Goal: Task Accomplishment & Management: Use online tool/utility

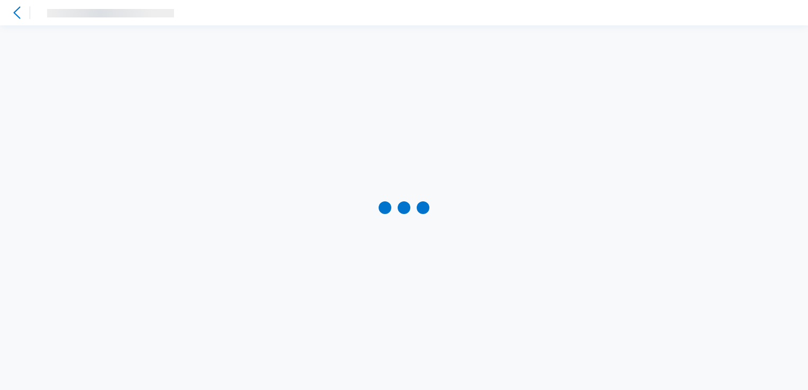
click at [13, 10] on icon at bounding box center [17, 12] width 13 height 13
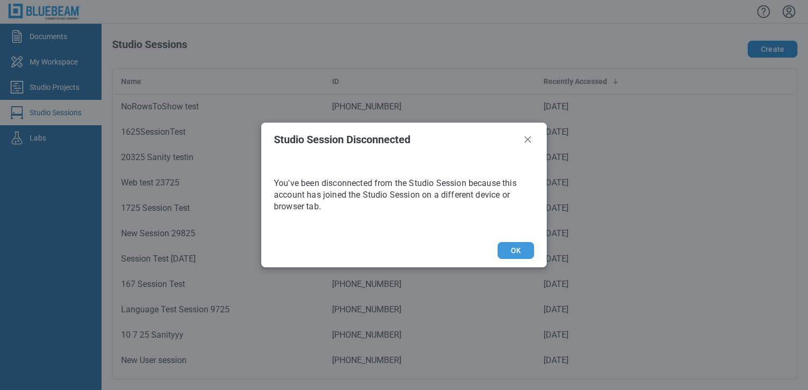
click at [521, 255] on button "OK" at bounding box center [515, 250] width 36 height 17
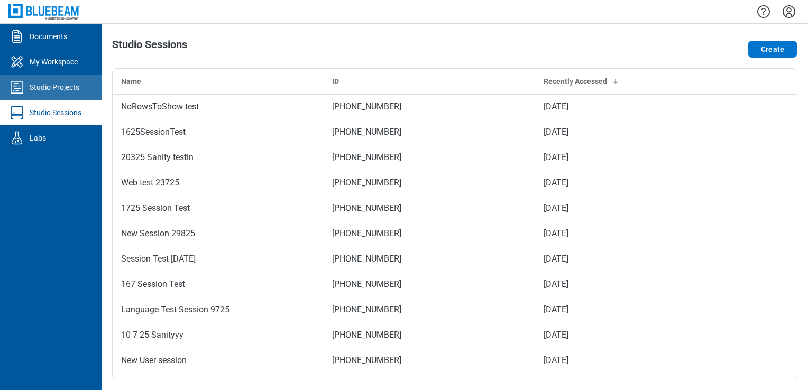
click at [81, 94] on link "Studio Projects" at bounding box center [51, 87] width 102 height 25
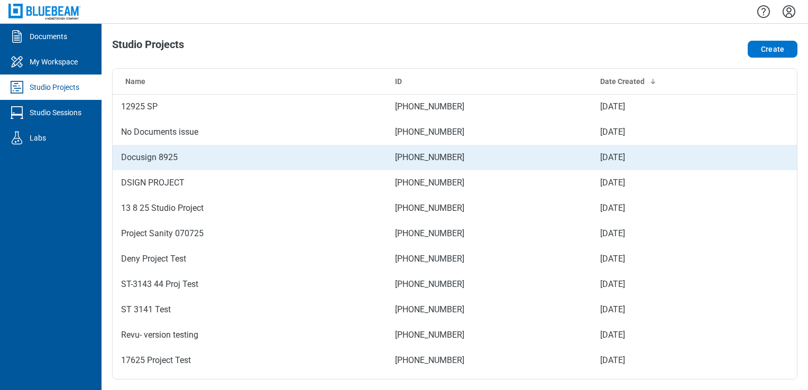
click at [263, 147] on td "Docusign 8925" at bounding box center [250, 157] width 274 height 25
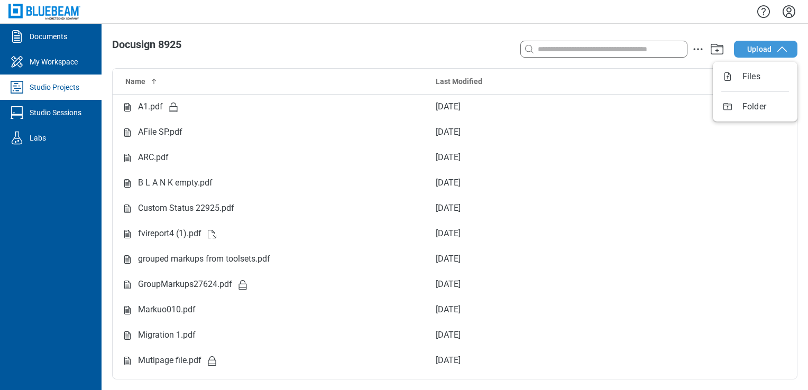
click at [756, 50] on span "Upload" at bounding box center [759, 49] width 24 height 11
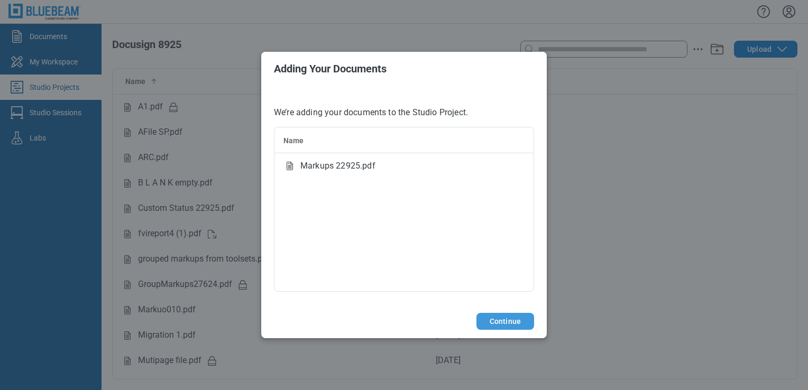
click at [513, 325] on button "Continue" at bounding box center [505, 321] width 58 height 17
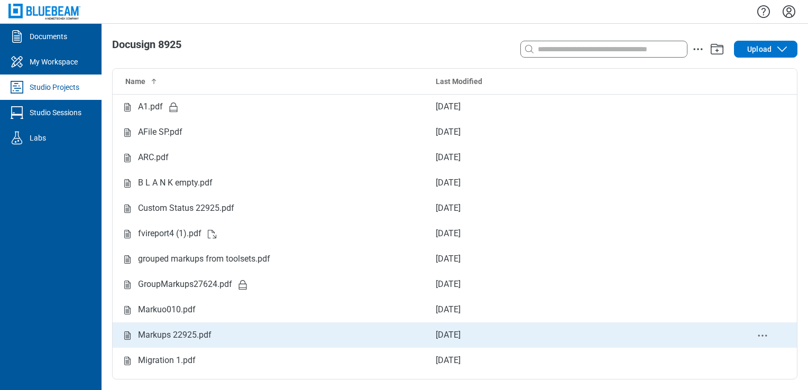
click at [269, 331] on div "Markups 22925.pdf" at bounding box center [270, 335] width 298 height 13
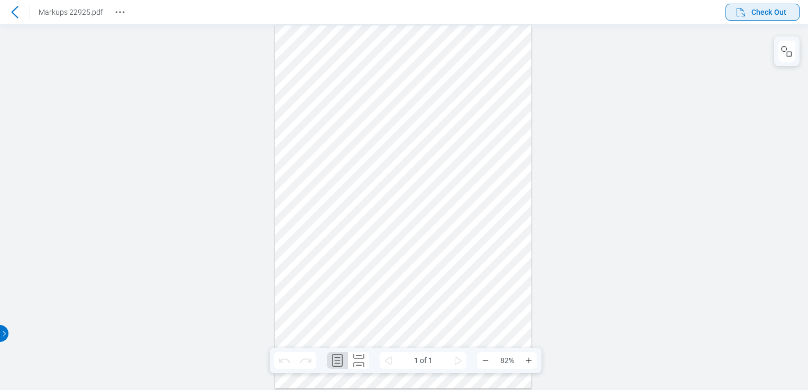
click at [781, 14] on span "Check Out" at bounding box center [768, 12] width 35 height 11
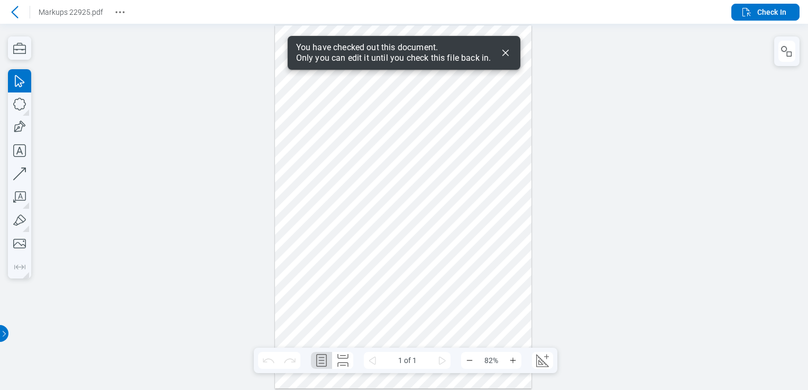
click at [433, 236] on div at bounding box center [403, 206] width 257 height 363
click at [345, 285] on div at bounding box center [403, 206] width 257 height 363
click at [363, 256] on div at bounding box center [403, 206] width 257 height 363
drag, startPoint x: 358, startPoint y: 256, endPoint x: 407, endPoint y: 333, distance: 90.5
click at [407, 333] on div at bounding box center [403, 206] width 257 height 363
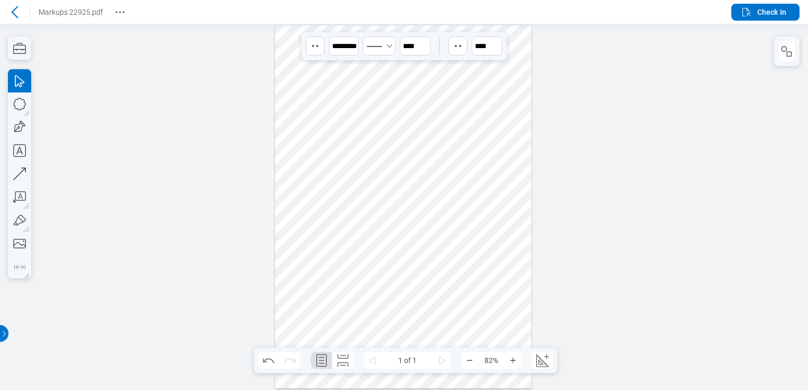
click at [431, 181] on div at bounding box center [403, 206] width 257 height 363
click at [475, 206] on div at bounding box center [403, 206] width 257 height 363
click at [354, 206] on div at bounding box center [403, 206] width 257 height 363
click at [357, 212] on div at bounding box center [403, 206] width 257 height 363
click at [349, 140] on div at bounding box center [403, 206] width 257 height 363
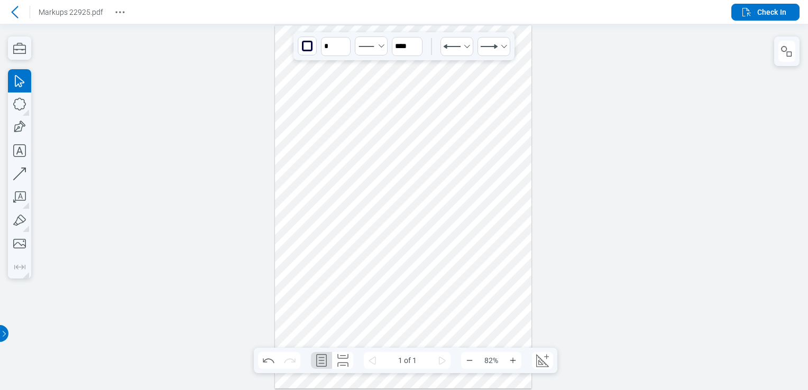
click at [364, 142] on div at bounding box center [403, 206] width 257 height 363
click at [382, 180] on div at bounding box center [403, 206] width 257 height 363
click at [769, 16] on span "Check In" at bounding box center [771, 12] width 29 height 11
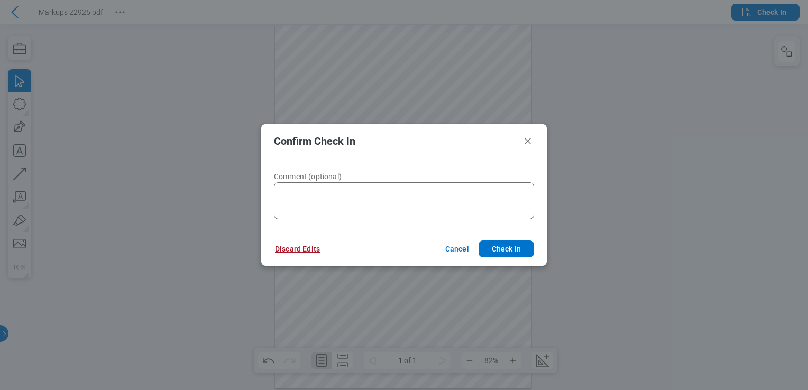
click at [316, 246] on button "Discard Edits" at bounding box center [297, 249] width 70 height 17
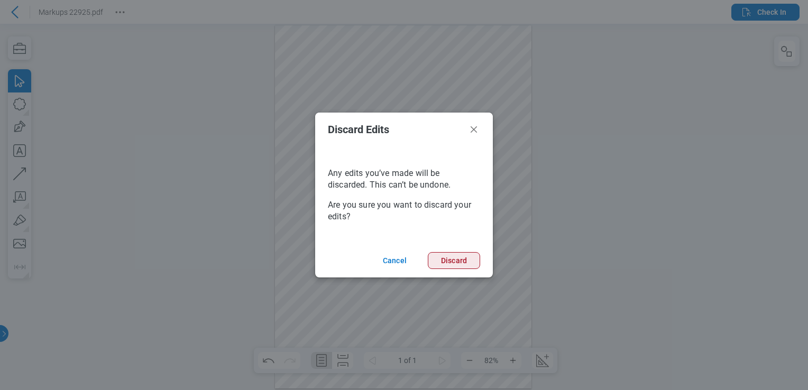
click at [442, 255] on button "Discard" at bounding box center [454, 260] width 52 height 17
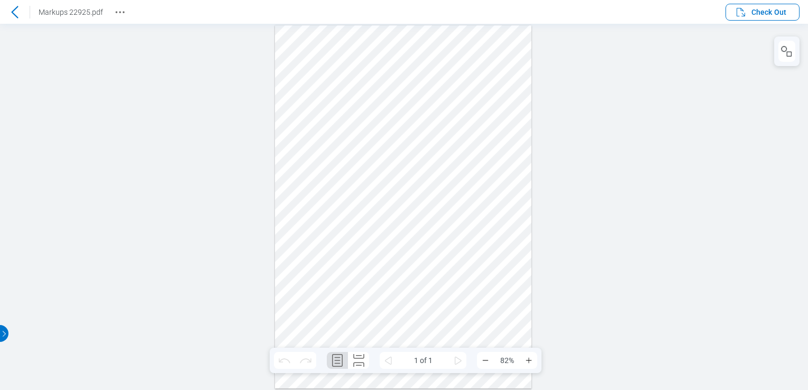
click at [30, 23] on header "Markups 22925.pdf Check Out" at bounding box center [404, 12] width 808 height 24
click at [16, 10] on icon at bounding box center [14, 12] width 13 height 13
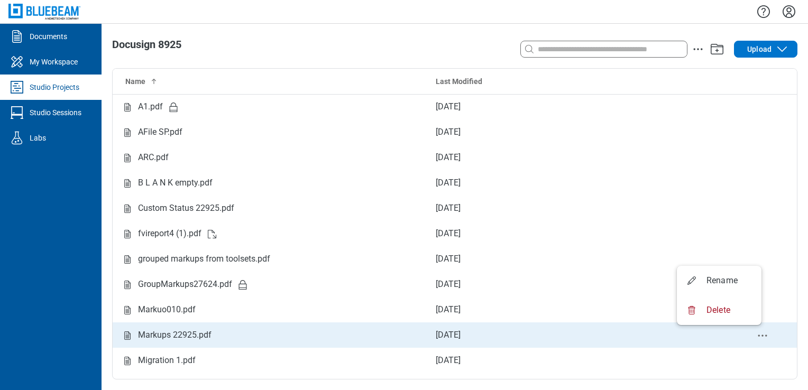
click at [756, 334] on icon "delete-context-menu" at bounding box center [762, 335] width 13 height 13
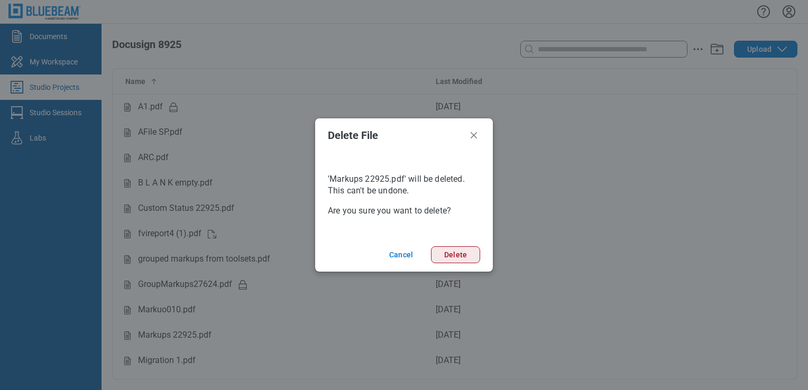
click at [456, 255] on button "Delete" at bounding box center [455, 254] width 49 height 17
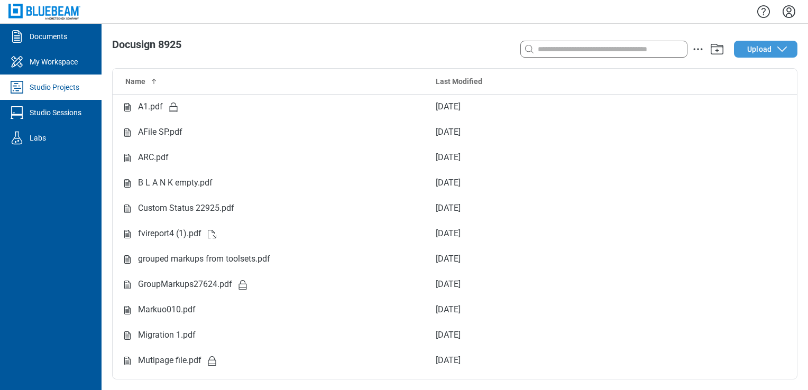
click at [782, 43] on icon "button" at bounding box center [782, 49] width 13 height 13
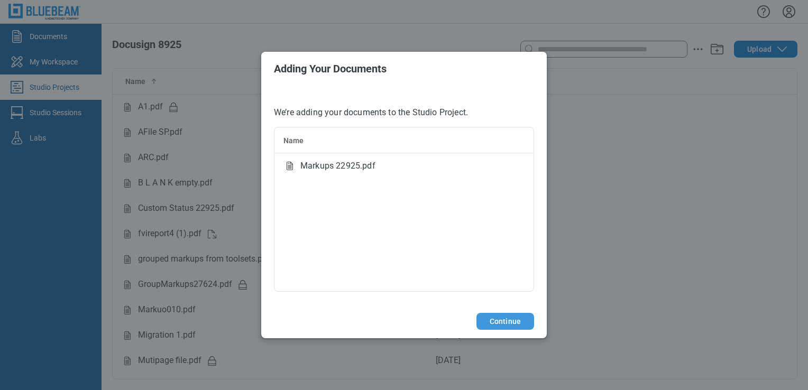
click at [515, 313] on button "Continue" at bounding box center [505, 321] width 58 height 17
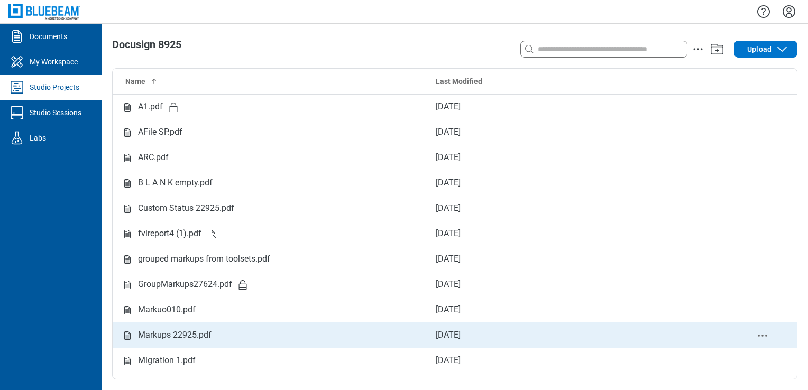
click at [178, 328] on td "Markups 22925.pdf" at bounding box center [270, 334] width 315 height 25
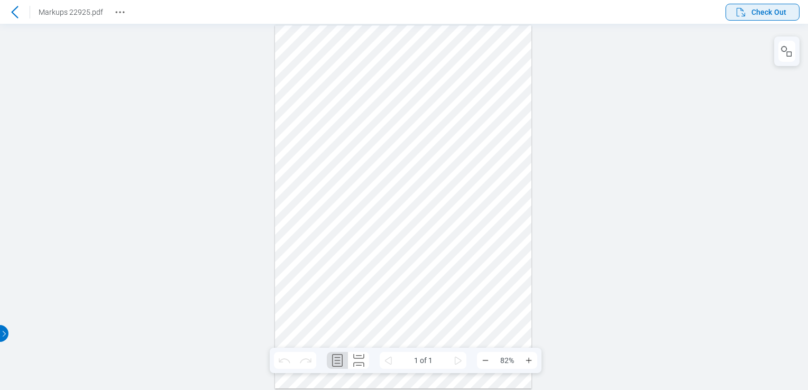
click at [755, 6] on span "Check Out" at bounding box center [760, 12] width 52 height 13
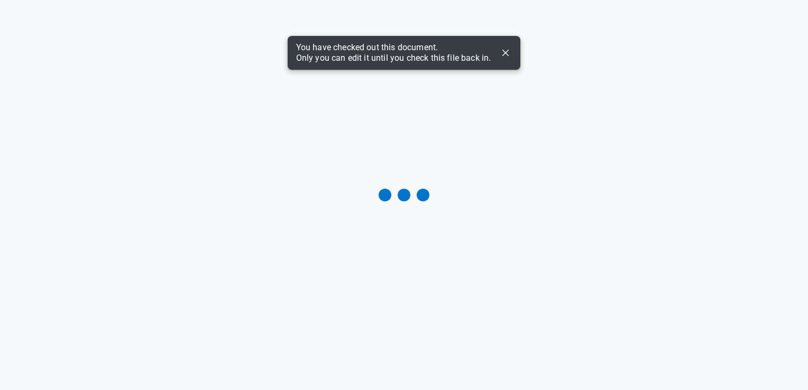
click at [501, 49] on icon "Dismiss" at bounding box center [505, 53] width 13 height 13
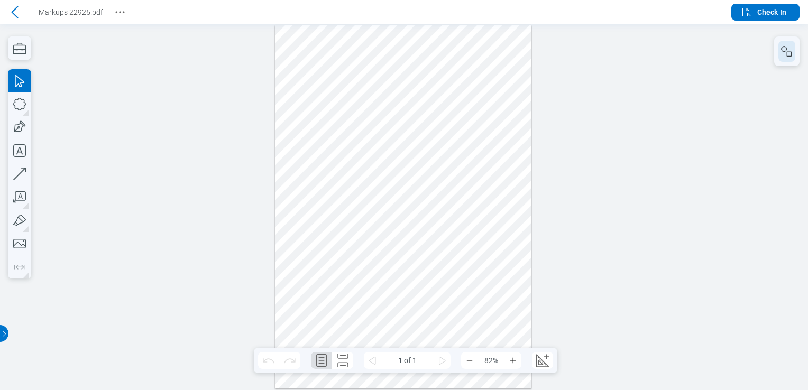
click at [779, 52] on button "button" at bounding box center [786, 51] width 17 height 21
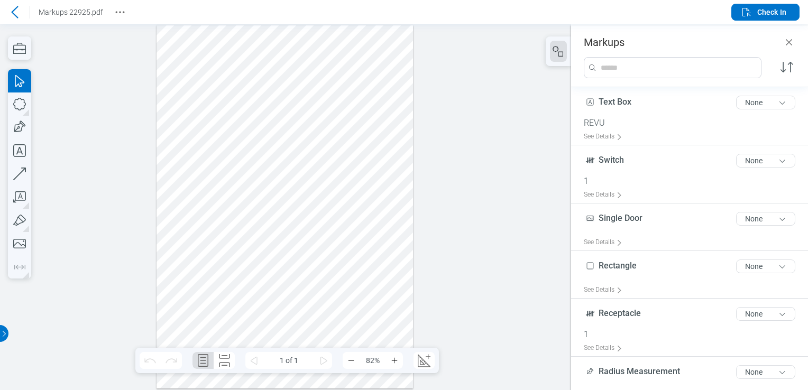
drag, startPoint x: 176, startPoint y: 301, endPoint x: 230, endPoint y: 320, distance: 57.5
click at [216, 347] on div at bounding box center [284, 206] width 257 height 363
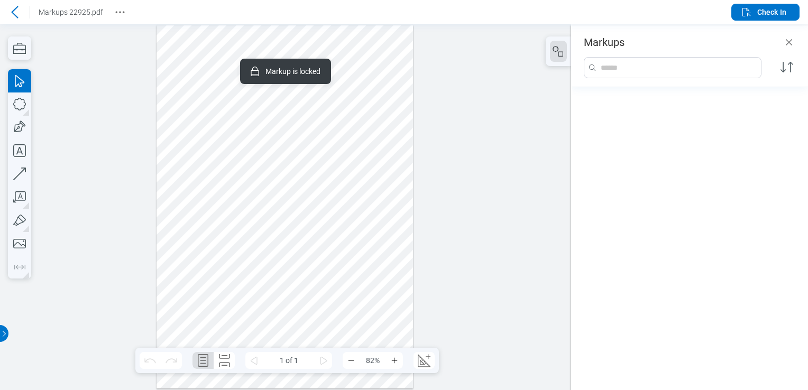
scroll to position [1200, 0]
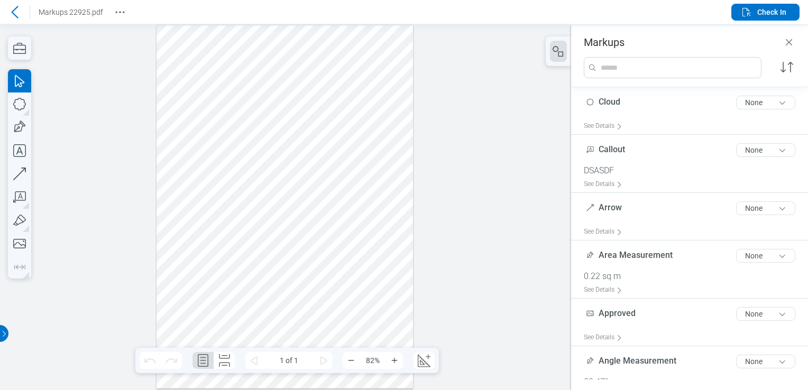
drag, startPoint x: 261, startPoint y: 287, endPoint x: 392, endPoint y: 322, distance: 135.2
click at [392, 322] on div at bounding box center [284, 206] width 257 height 363
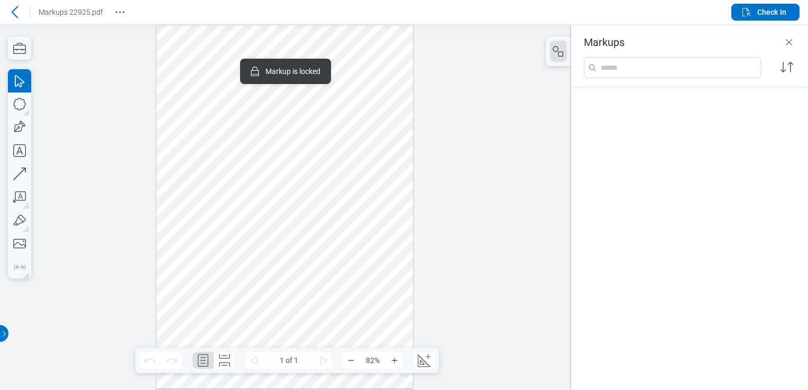
scroll to position [444, 0]
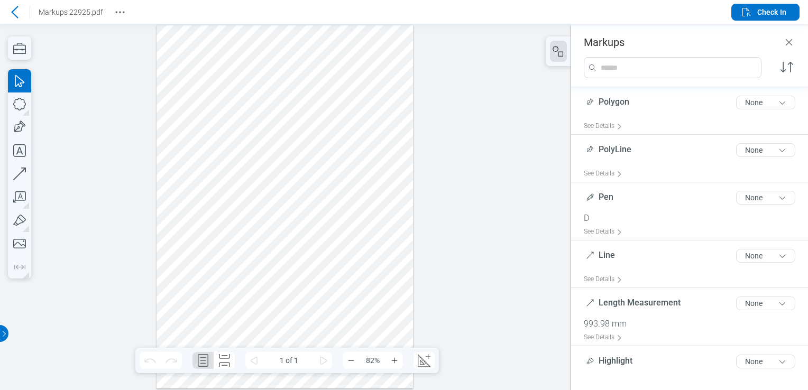
drag, startPoint x: 362, startPoint y: 294, endPoint x: 376, endPoint y: 265, distance: 32.9
click at [376, 265] on div at bounding box center [284, 206] width 257 height 363
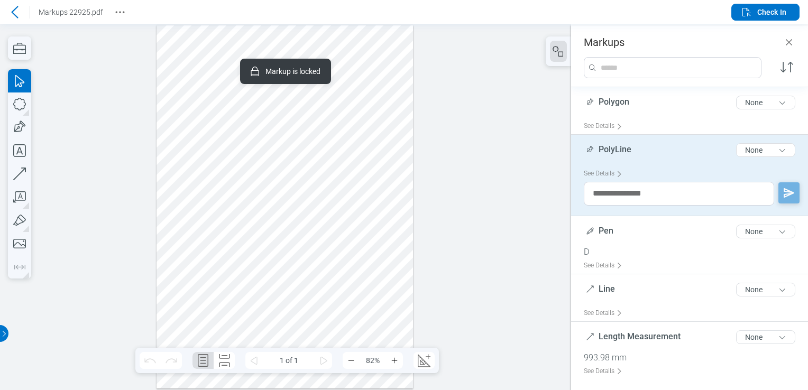
click at [319, 266] on div at bounding box center [284, 206] width 257 height 363
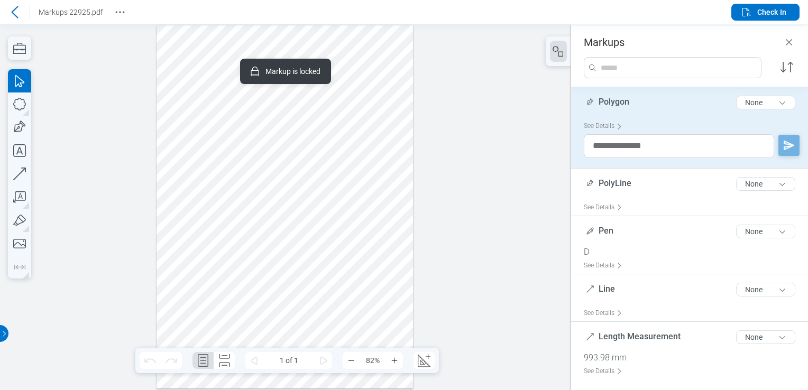
drag, startPoint x: 318, startPoint y: 266, endPoint x: 263, endPoint y: 241, distance: 60.8
click at [263, 241] on div at bounding box center [284, 206] width 257 height 363
click at [220, 328] on div at bounding box center [284, 206] width 257 height 363
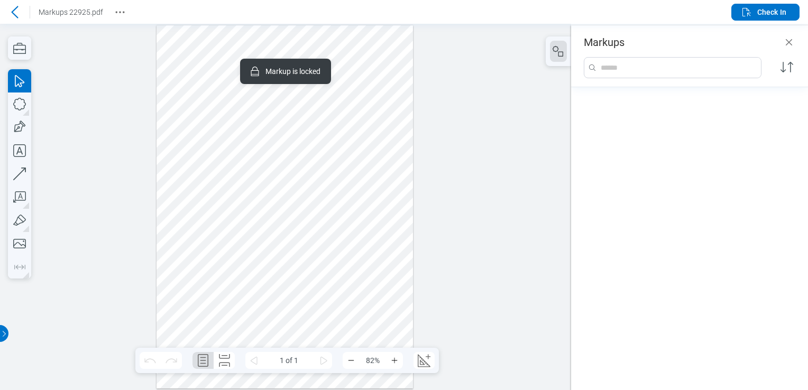
scroll to position [1191, 0]
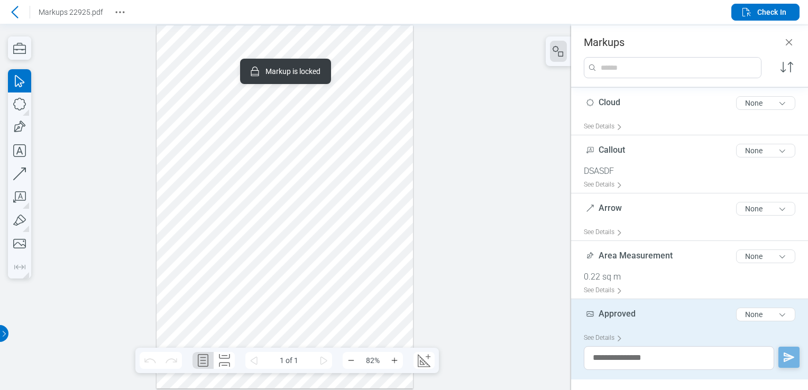
drag, startPoint x: 220, startPoint y: 324, endPoint x: 238, endPoint y: 302, distance: 28.6
click at [238, 296] on div at bounding box center [284, 206] width 257 height 363
click at [256, 338] on div at bounding box center [284, 206] width 257 height 363
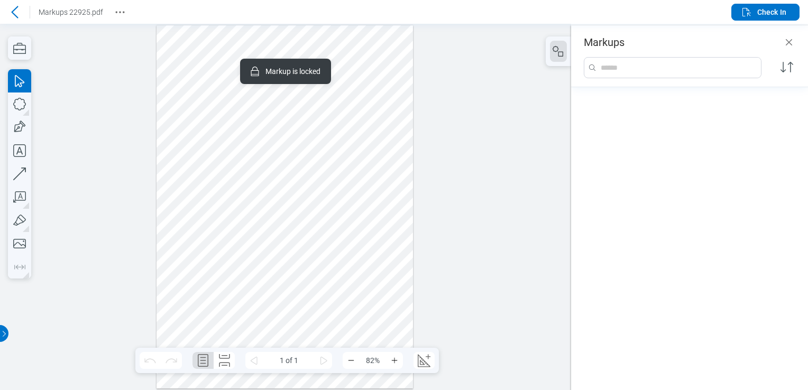
scroll to position [58, 0]
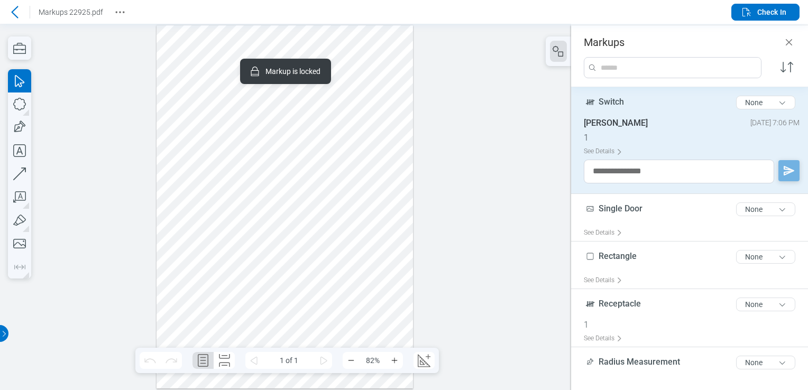
drag, startPoint x: 257, startPoint y: 338, endPoint x: 266, endPoint y: 319, distance: 20.6
click at [266, 319] on div at bounding box center [284, 206] width 257 height 363
click at [282, 343] on div at bounding box center [284, 206] width 257 height 363
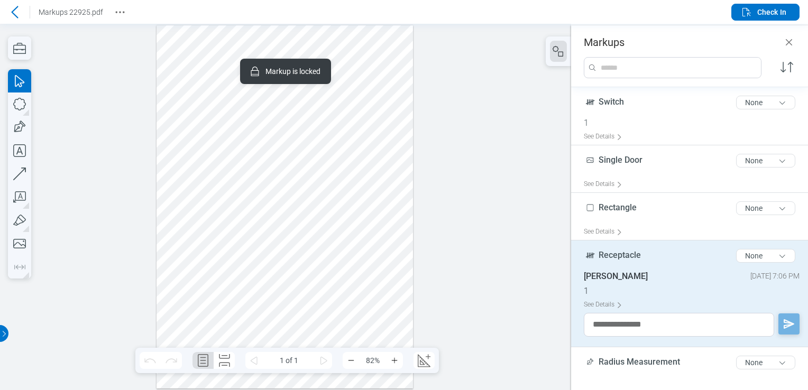
drag, startPoint x: 282, startPoint y: 342, endPoint x: 290, endPoint y: 326, distance: 18.0
click at [290, 326] on div at bounding box center [284, 206] width 257 height 363
click at [310, 343] on div at bounding box center [284, 206] width 257 height 363
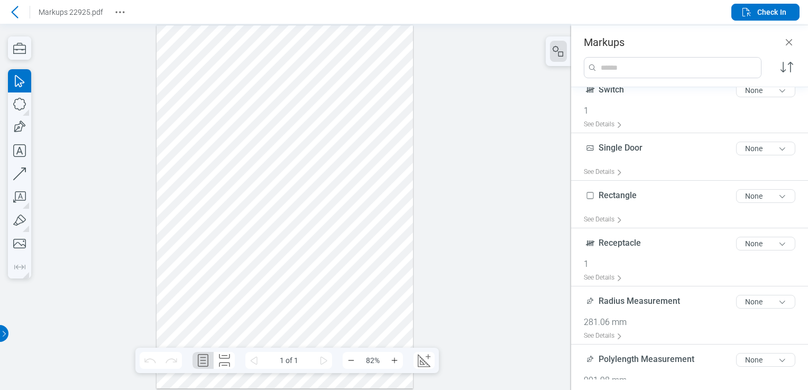
scroll to position [66, 0]
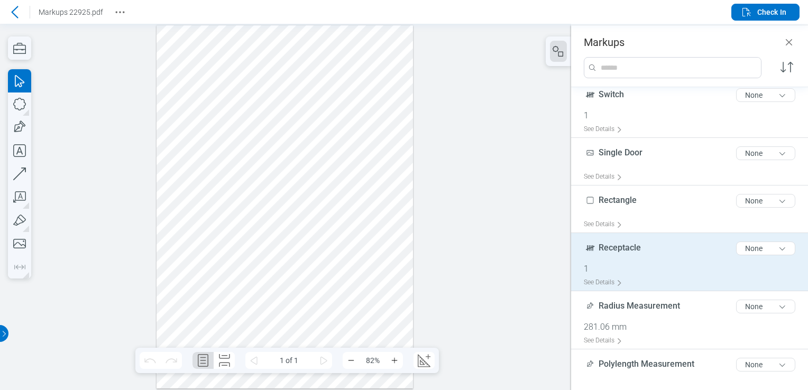
click at [660, 255] on div "Receptacle 10 of 300 characters None" at bounding box center [694, 250] width 220 height 26
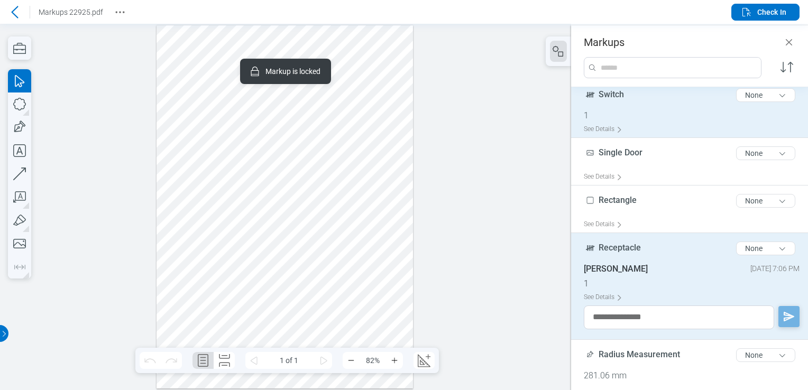
click at [616, 96] on span "Switch" at bounding box center [610, 94] width 25 height 10
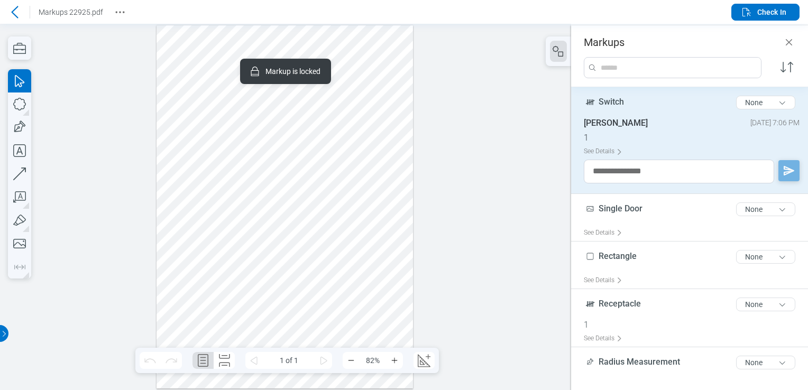
click at [16, 14] on icon at bounding box center [14, 12] width 13 height 13
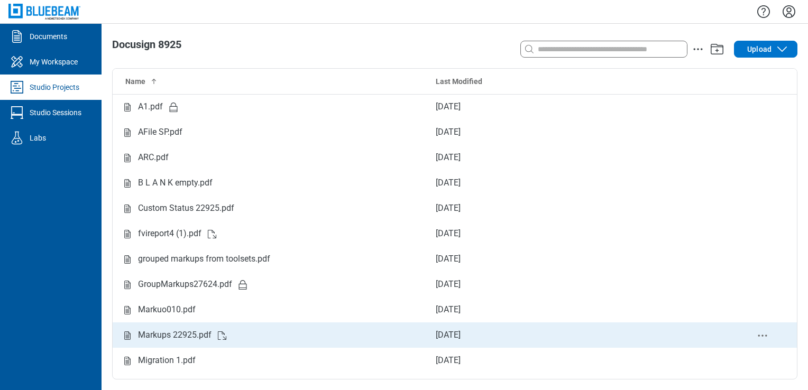
click at [247, 333] on div "Markups 22925.pdf" at bounding box center [270, 335] width 298 height 13
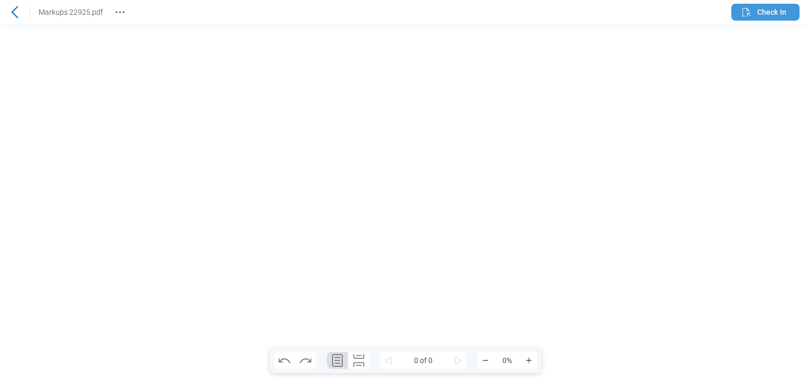
click at [780, 14] on span "Check In" at bounding box center [771, 12] width 29 height 11
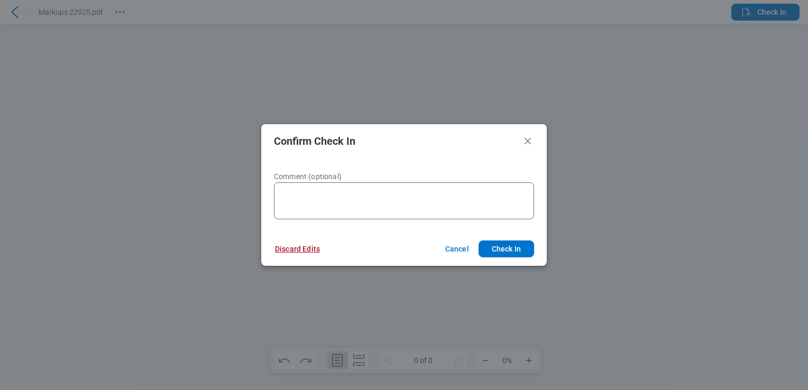
click at [306, 253] on button "Discard Edits" at bounding box center [297, 249] width 70 height 17
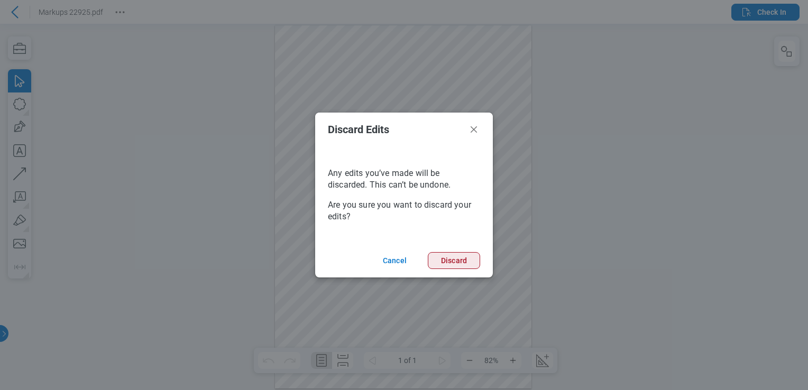
click at [442, 264] on button "Discard" at bounding box center [454, 260] width 52 height 17
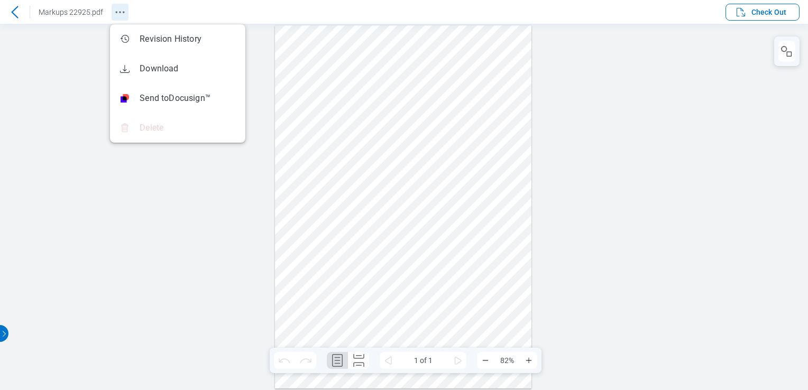
click at [112, 14] on button "Revision History" at bounding box center [120, 12] width 17 height 17
click at [54, 61] on div at bounding box center [404, 207] width 808 height 366
click at [12, 11] on icon at bounding box center [14, 12] width 7 height 12
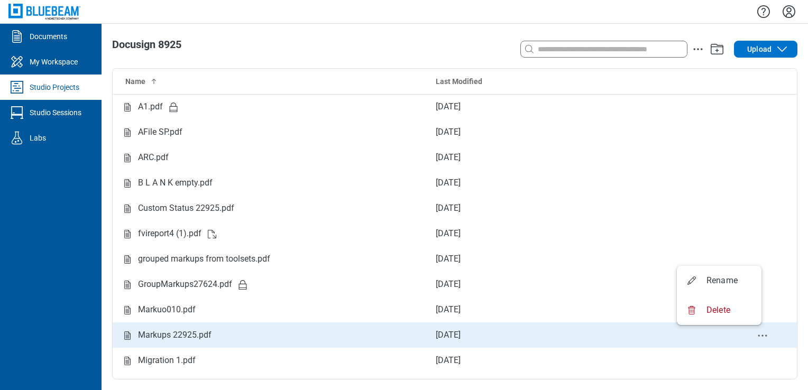
click at [756, 329] on icon "delete-context-menu" at bounding box center [762, 335] width 13 height 13
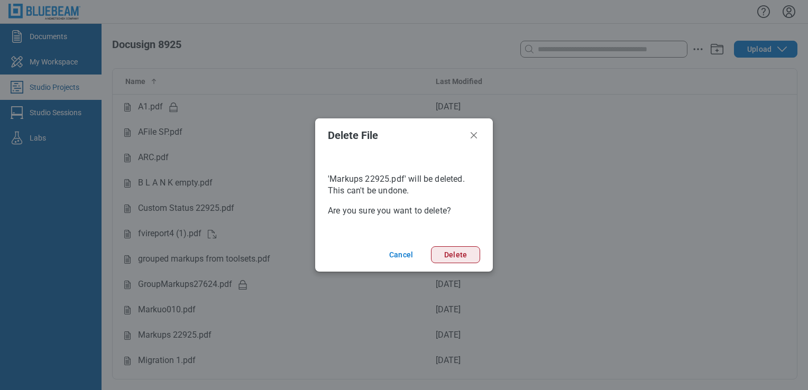
click at [462, 259] on button "Delete" at bounding box center [455, 254] width 49 height 17
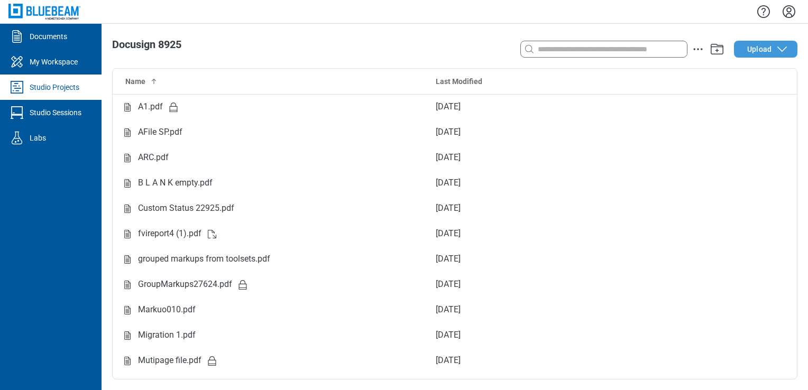
click at [777, 51] on icon "button" at bounding box center [782, 49] width 13 height 13
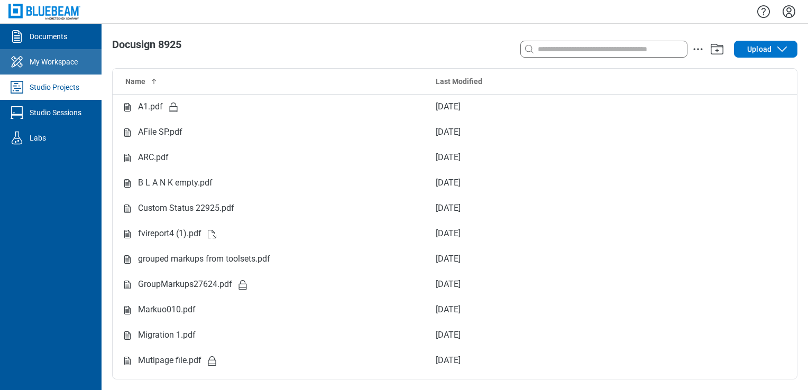
click at [39, 71] on link "My Workspace" at bounding box center [51, 61] width 102 height 25
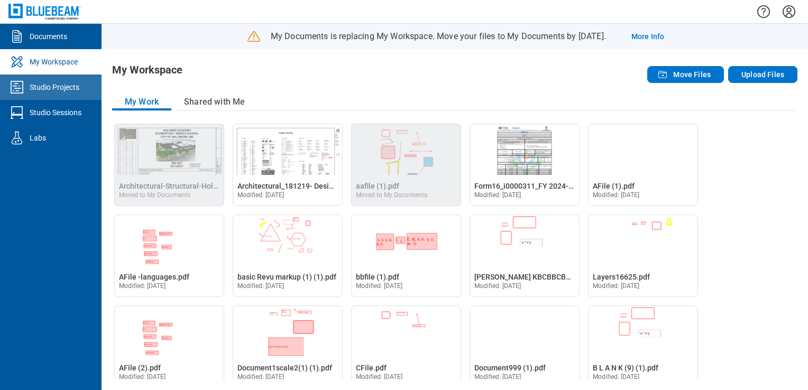
click at [61, 87] on div "Studio Projects" at bounding box center [55, 87] width 50 height 11
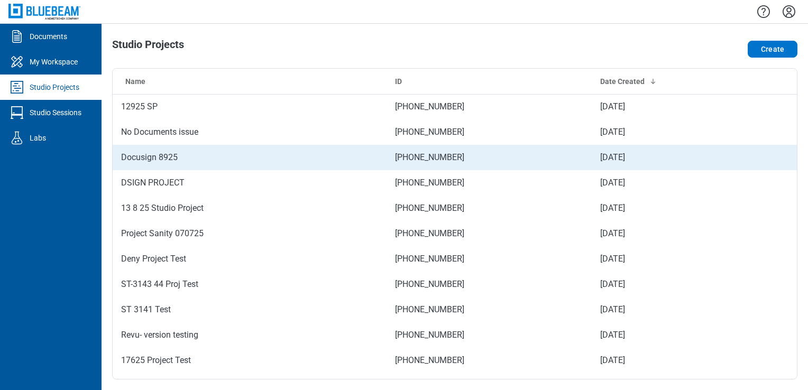
click at [271, 161] on td "Docusign 8925" at bounding box center [250, 157] width 274 height 25
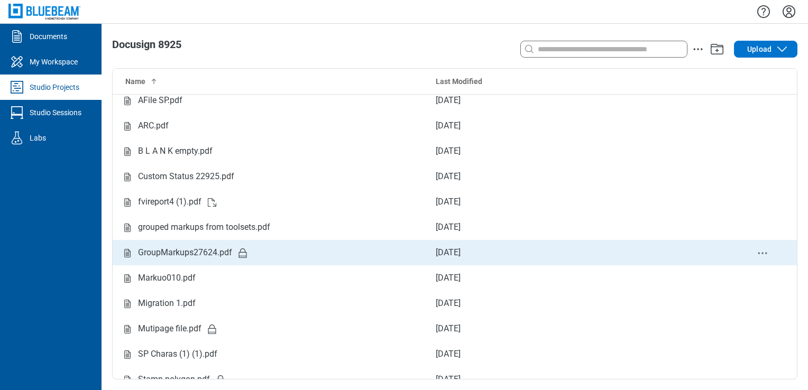
scroll to position [44, 0]
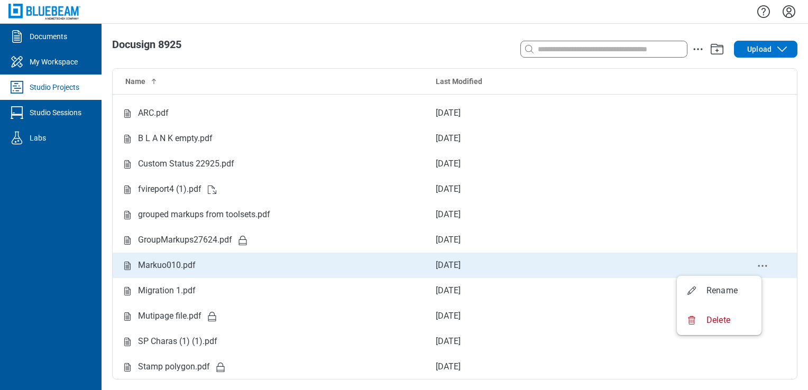
click at [756, 268] on icon "delete-context-menu" at bounding box center [762, 266] width 13 height 13
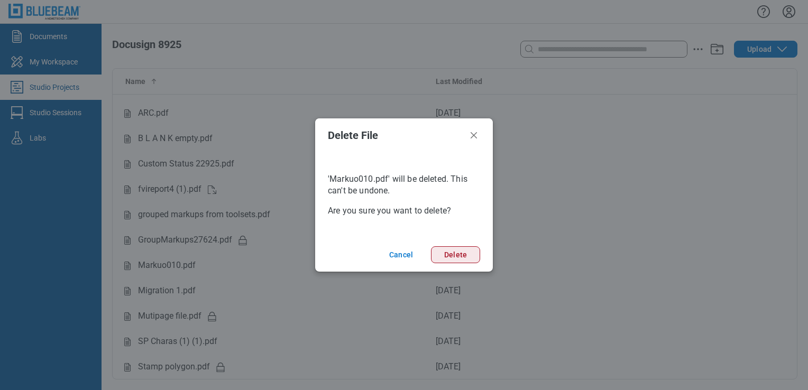
click at [456, 260] on button "Delete" at bounding box center [455, 254] width 49 height 17
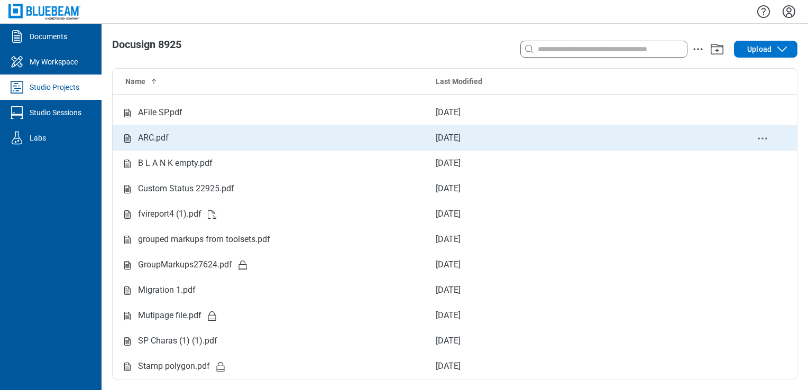
scroll to position [19, 0]
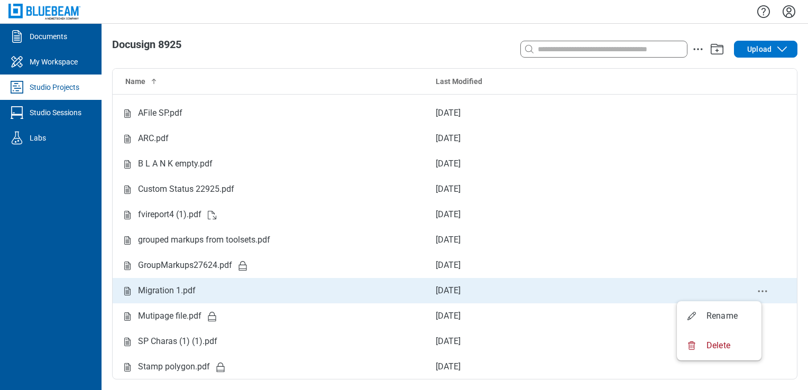
click at [756, 287] on icon "delete-context-menu" at bounding box center [762, 291] width 13 height 13
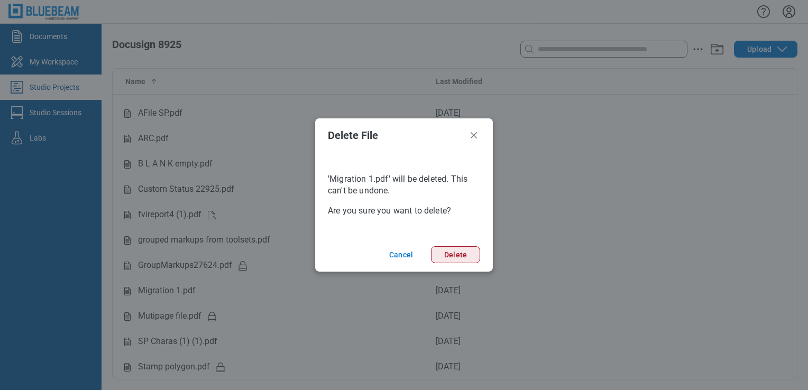
click at [445, 256] on button "Delete" at bounding box center [455, 254] width 49 height 17
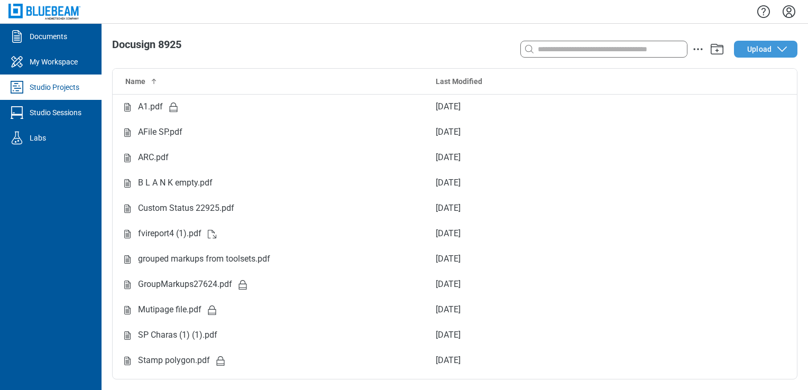
scroll to position [0, 0]
click at [761, 58] on div "Search with a keyword or natural language Upload" at bounding box center [660, 49] width 274 height 21
click at [765, 52] on span "Upload" at bounding box center [759, 49] width 24 height 11
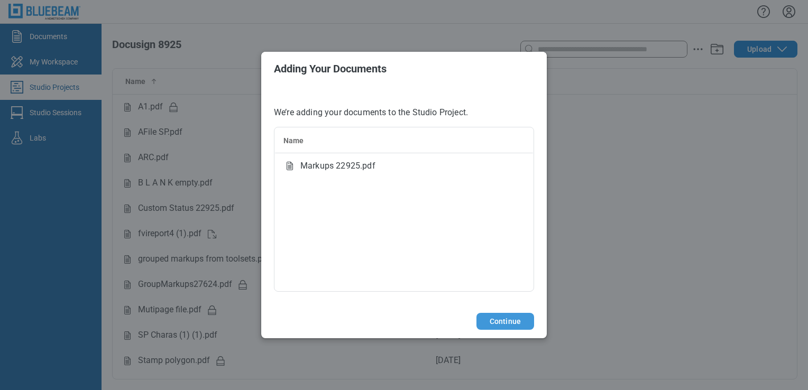
click at [518, 324] on button "Continue" at bounding box center [505, 321] width 58 height 17
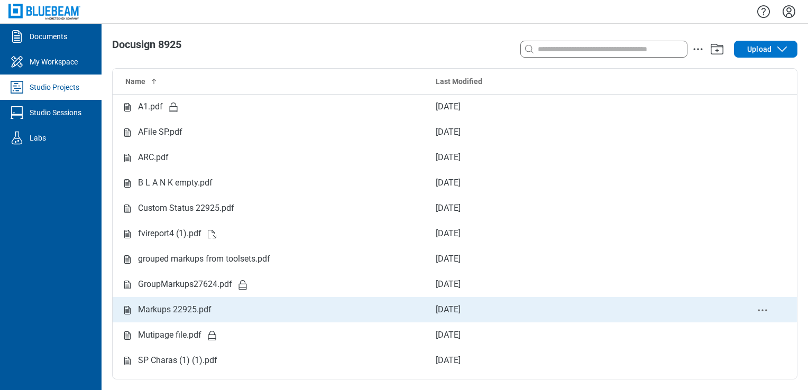
click at [270, 312] on div "Markups 22925.pdf" at bounding box center [270, 309] width 298 height 13
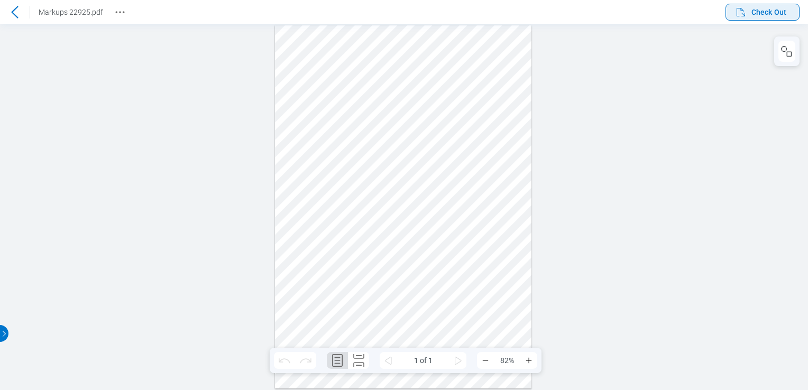
click at [757, 15] on span "Check Out" at bounding box center [768, 12] width 35 height 11
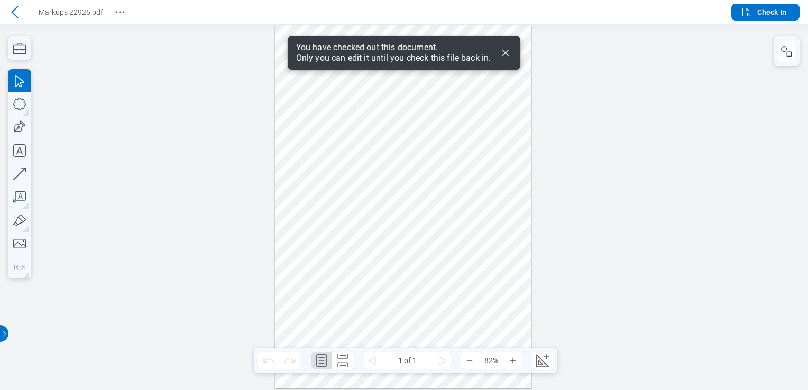
click at [337, 315] on div at bounding box center [403, 206] width 257 height 363
click at [338, 320] on div at bounding box center [403, 206] width 257 height 363
click at [391, 302] on div at bounding box center [403, 206] width 257 height 363
click at [390, 302] on div at bounding box center [403, 206] width 257 height 363
drag, startPoint x: 416, startPoint y: 272, endPoint x: 512, endPoint y: 266, distance: 95.9
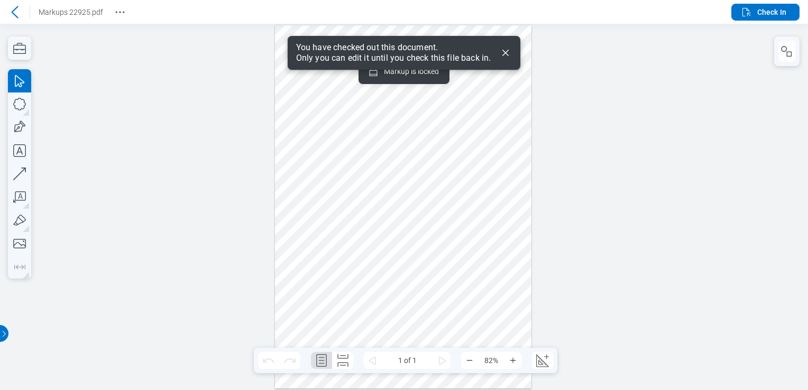
click at [454, 270] on div at bounding box center [403, 206] width 257 height 363
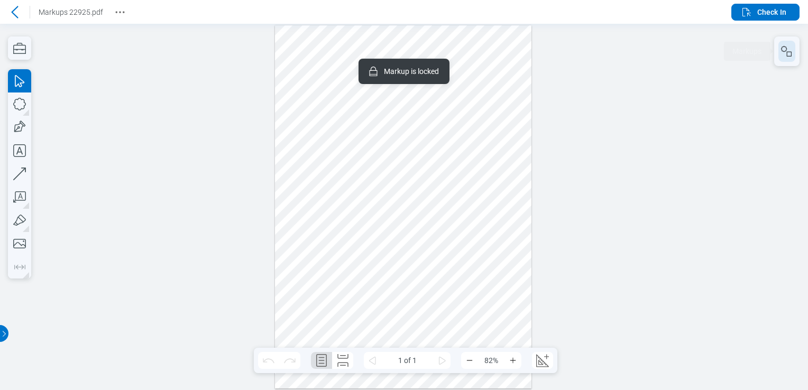
click at [779, 56] on button "button" at bounding box center [786, 51] width 17 height 21
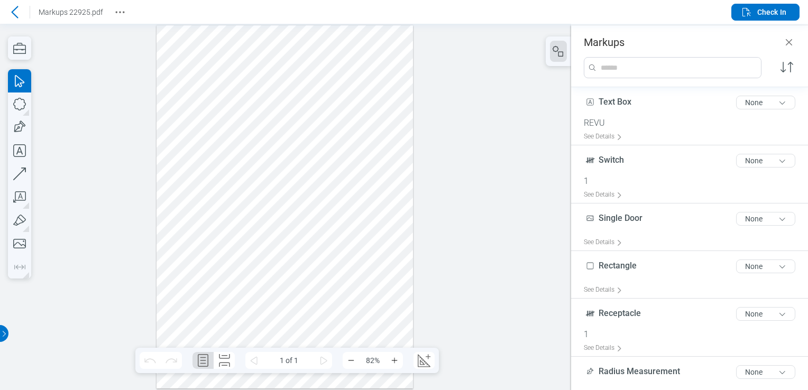
drag, startPoint x: 391, startPoint y: 273, endPoint x: 372, endPoint y: 250, distance: 29.6
click at [372, 250] on div at bounding box center [284, 206] width 257 height 363
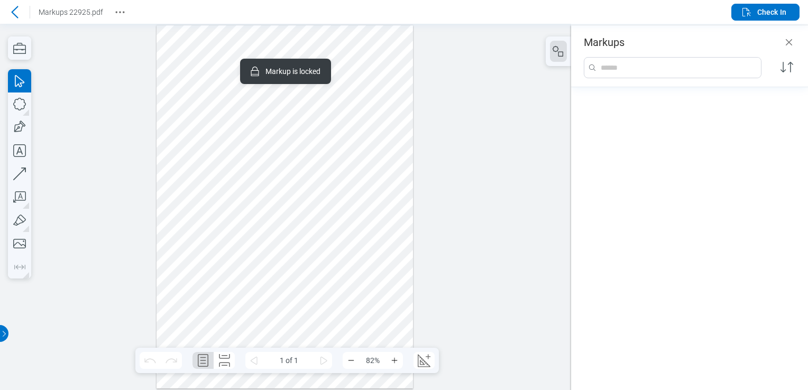
scroll to position [596, 0]
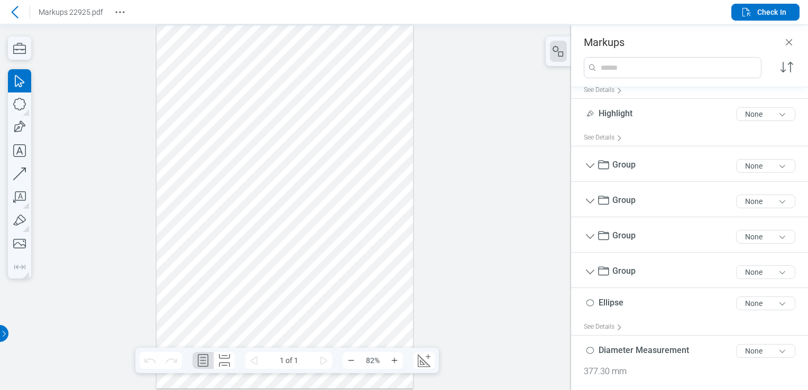
drag, startPoint x: 381, startPoint y: 264, endPoint x: 400, endPoint y: 243, distance: 28.1
click at [400, 243] on div at bounding box center [284, 206] width 257 height 363
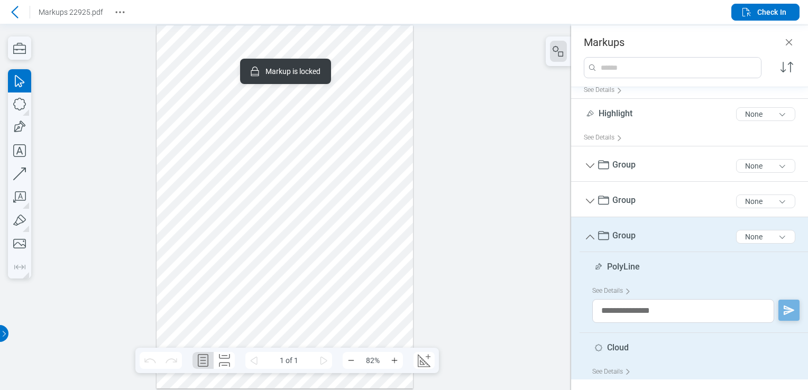
drag, startPoint x: 396, startPoint y: 269, endPoint x: 398, endPoint y: 263, distance: 6.0
click at [398, 263] on div at bounding box center [284, 206] width 257 height 363
click at [324, 280] on div at bounding box center [284, 206] width 257 height 363
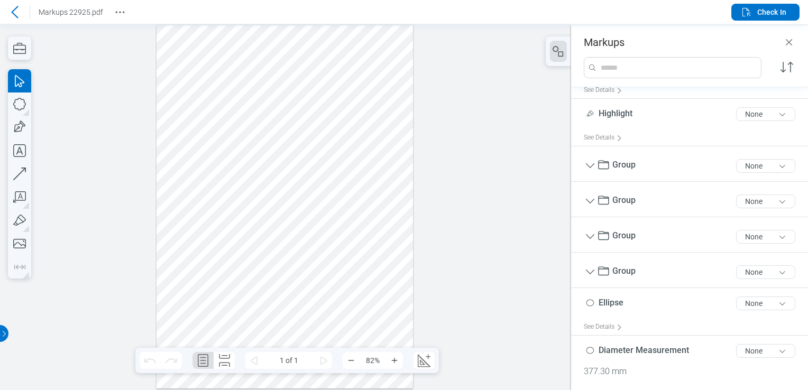
drag, startPoint x: 334, startPoint y: 294, endPoint x: 342, endPoint y: 308, distance: 15.7
click at [342, 308] on div at bounding box center [284, 206] width 257 height 363
drag, startPoint x: 328, startPoint y: 274, endPoint x: 309, endPoint y: 267, distance: 20.4
click at [309, 267] on div at bounding box center [284, 206] width 257 height 363
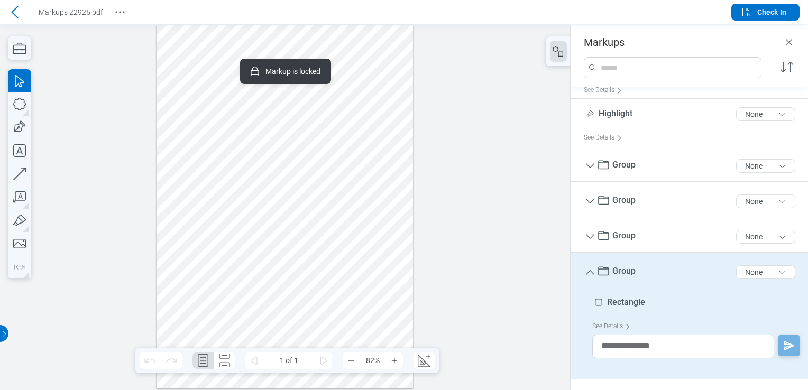
click at [295, 260] on div at bounding box center [284, 206] width 257 height 363
drag, startPoint x: 351, startPoint y: 263, endPoint x: 339, endPoint y: 273, distance: 15.7
click at [351, 263] on div at bounding box center [284, 206] width 257 height 363
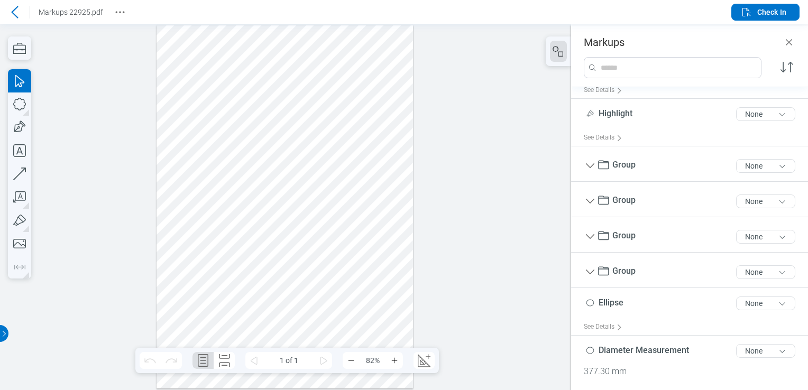
click at [330, 283] on div at bounding box center [284, 206] width 257 height 363
click at [399, 270] on div at bounding box center [284, 206] width 257 height 363
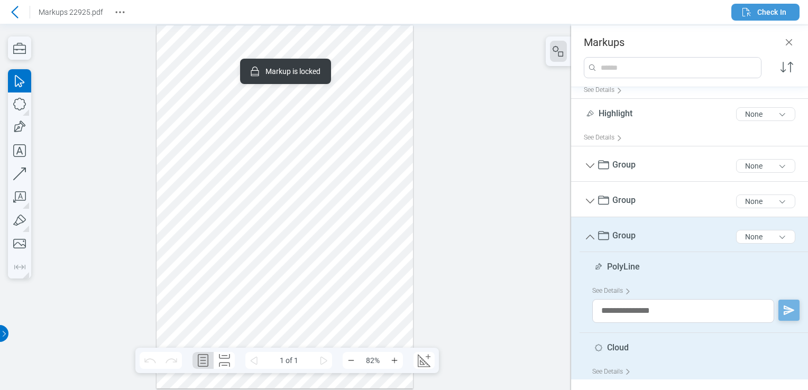
click at [762, 16] on span "Check In" at bounding box center [771, 12] width 29 height 11
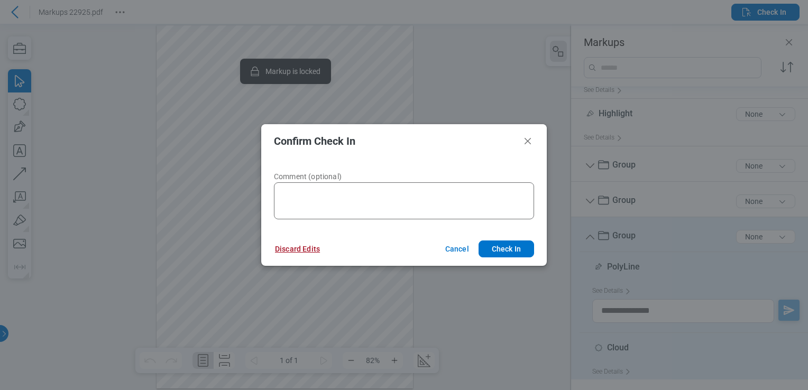
click at [315, 256] on button "Discard Edits" at bounding box center [297, 249] width 70 height 17
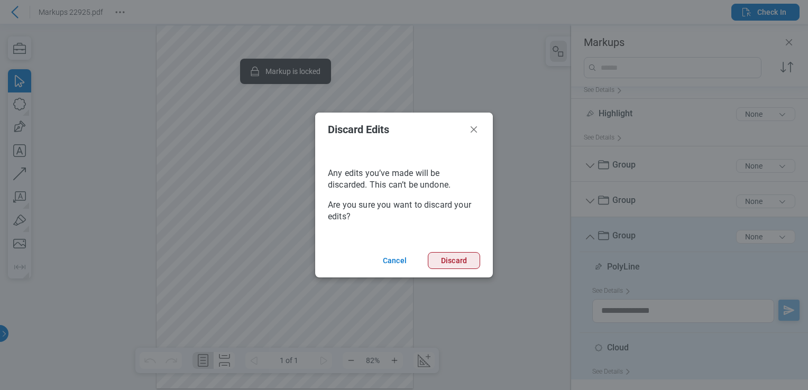
click at [437, 257] on button "Discard" at bounding box center [454, 260] width 52 height 17
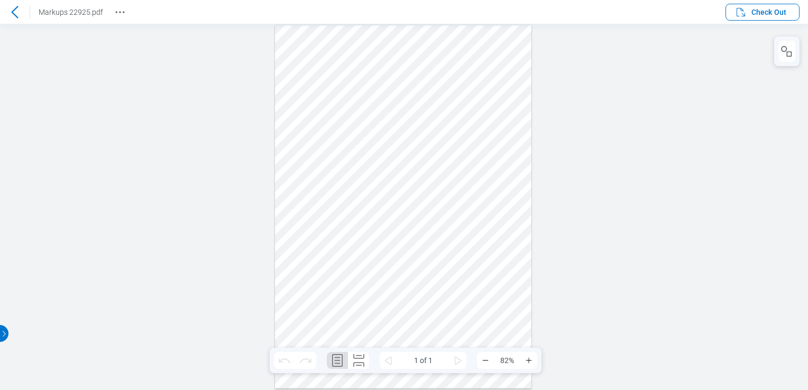
scroll to position [0, 0]
click at [14, 19] on div at bounding box center [14, 12] width 17 height 17
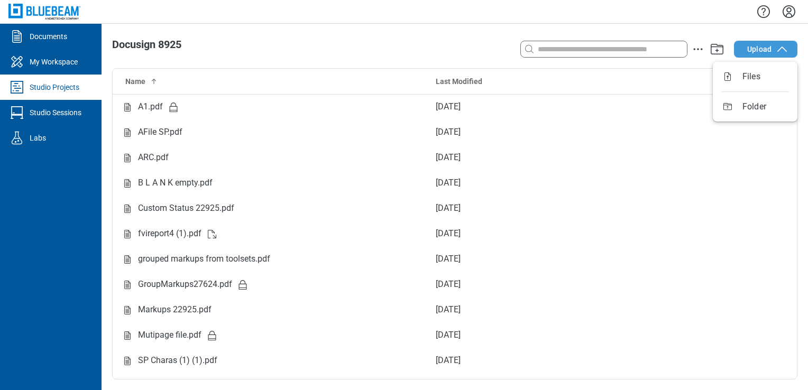
click at [775, 53] on button "Upload" at bounding box center [765, 49] width 63 height 17
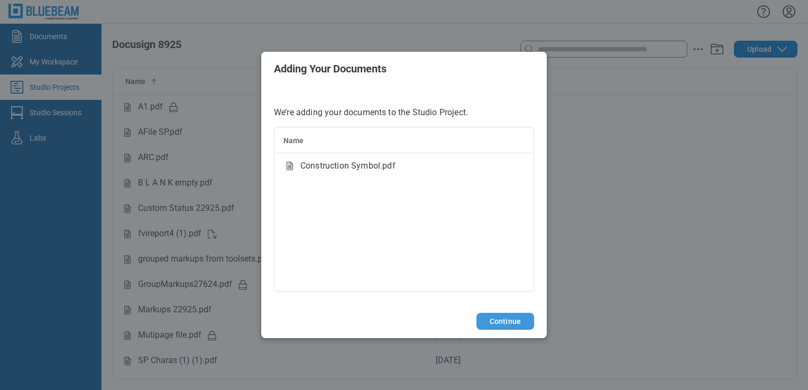
click at [488, 320] on button "Continue" at bounding box center [505, 321] width 58 height 17
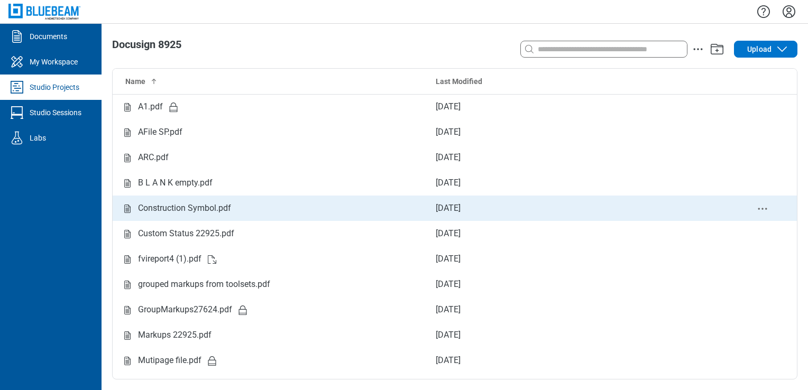
click at [245, 204] on div "Construction Symbol.pdf" at bounding box center [270, 208] width 298 height 13
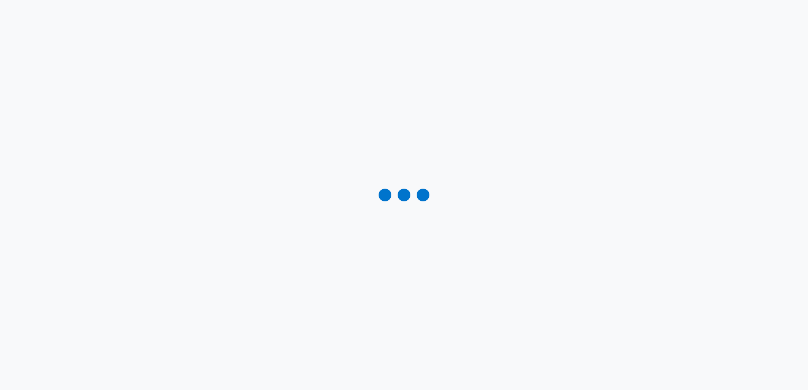
click at [245, 204] on div at bounding box center [404, 195] width 808 height 390
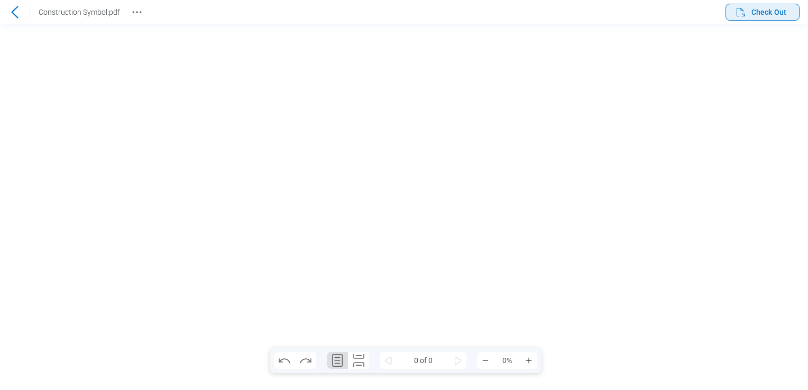
click at [780, 11] on span "Check Out" at bounding box center [768, 12] width 35 height 11
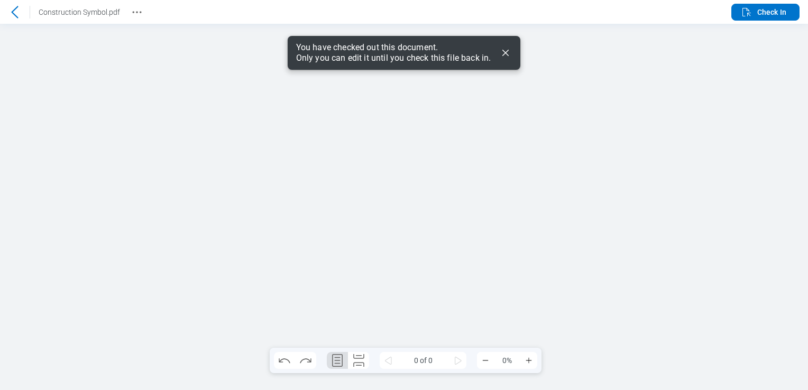
click at [503, 52] on icon "Dismiss" at bounding box center [505, 53] width 13 height 13
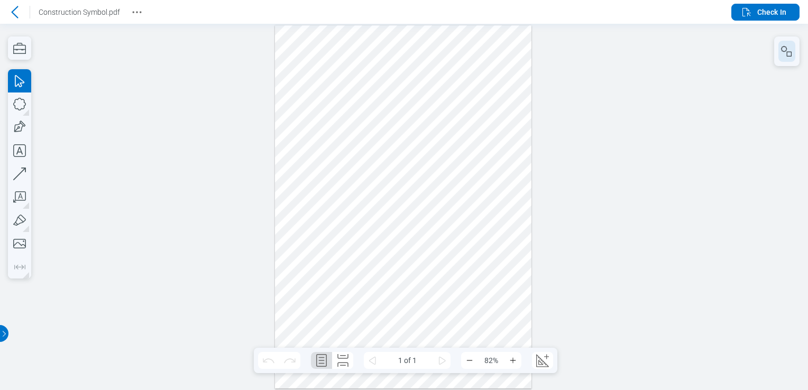
click at [780, 54] on button "button" at bounding box center [786, 51] width 17 height 21
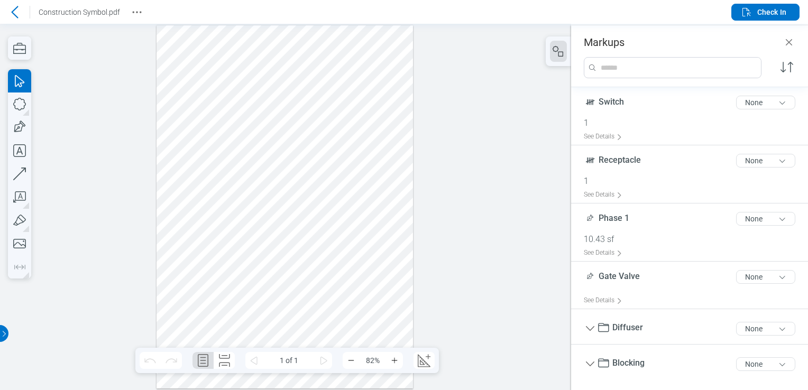
click at [229, 62] on div at bounding box center [284, 206] width 257 height 363
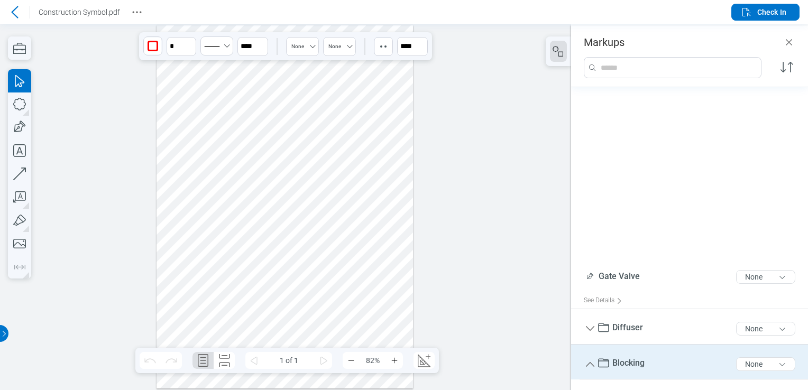
scroll to position [174, 0]
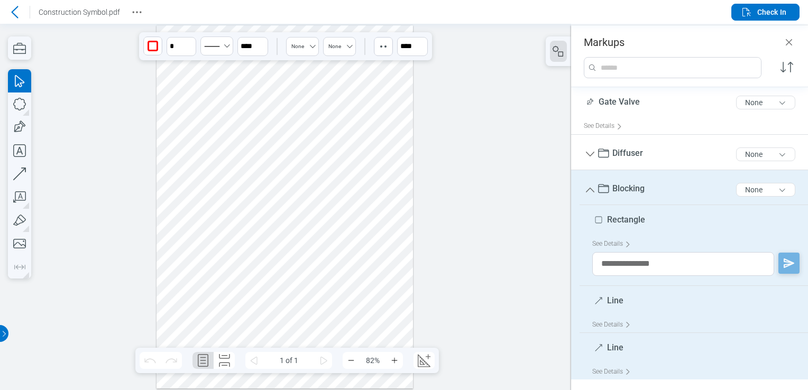
drag, startPoint x: 229, startPoint y: 62, endPoint x: 242, endPoint y: 133, distance: 71.4
click at [242, 133] on div at bounding box center [284, 206] width 257 height 363
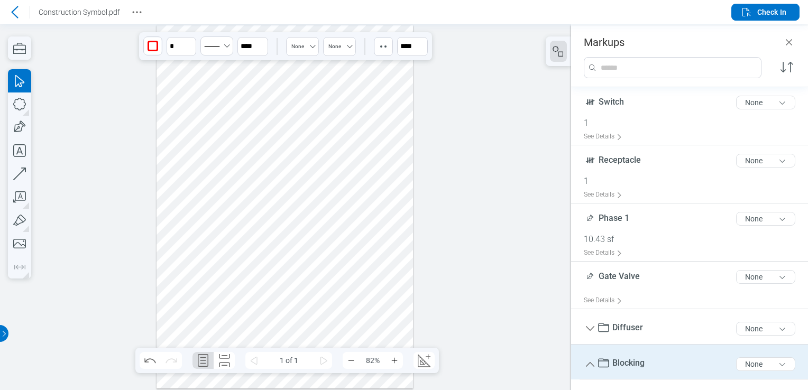
click at [264, 77] on div at bounding box center [284, 206] width 257 height 363
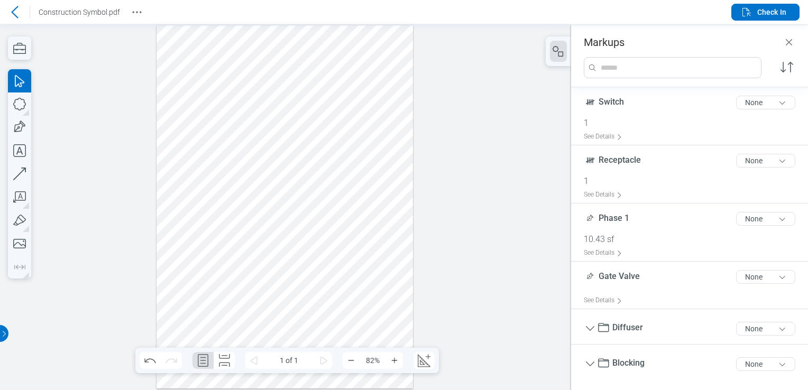
click at [262, 60] on div at bounding box center [284, 206] width 257 height 363
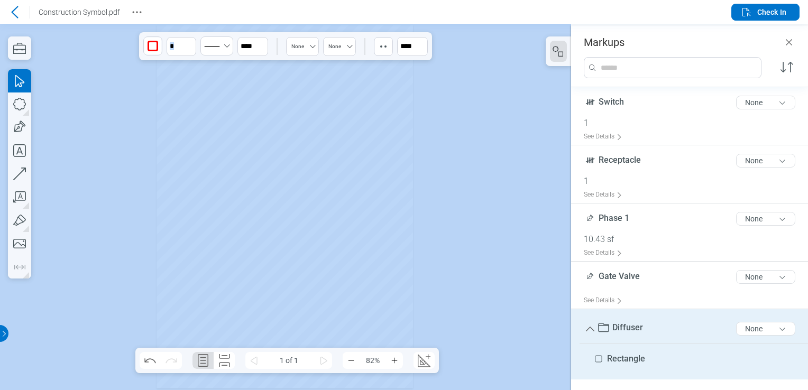
drag, startPoint x: 262, startPoint y: 60, endPoint x: 273, endPoint y: 95, distance: 37.0
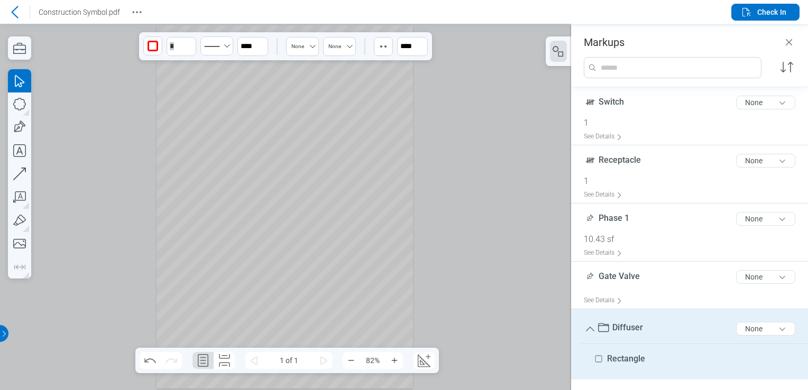
drag, startPoint x: 273, startPoint y: 94, endPoint x: 273, endPoint y: 81, distance: 13.2
click at [273, 94] on div at bounding box center [284, 206] width 257 height 363
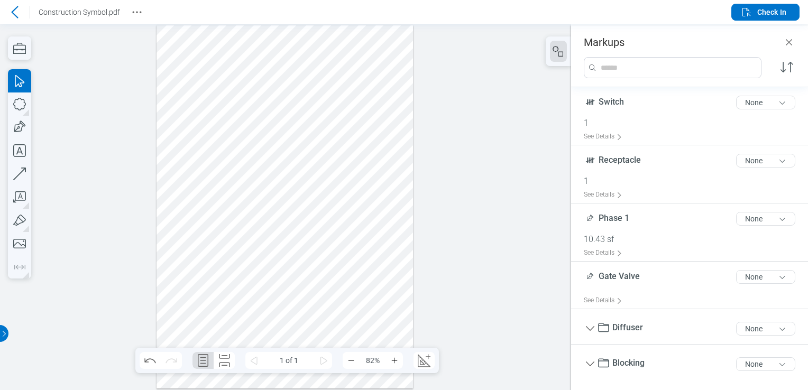
click at [263, 61] on div at bounding box center [284, 206] width 257 height 363
drag, startPoint x: 263, startPoint y: 61, endPoint x: 269, endPoint y: 82, distance: 22.1
click at [269, 82] on div at bounding box center [284, 206] width 257 height 363
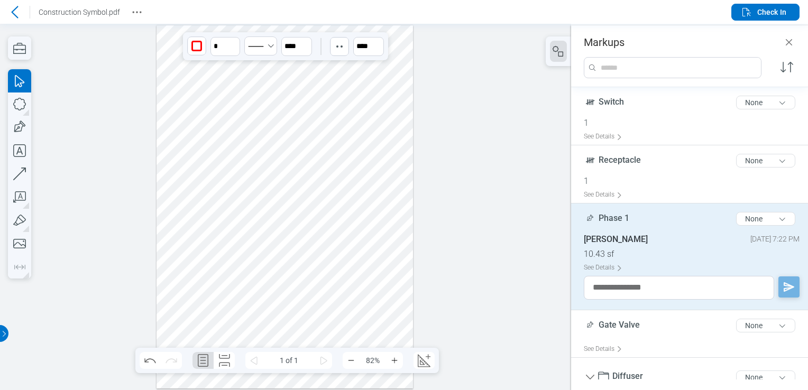
click at [182, 48] on div at bounding box center [284, 206] width 257 height 363
click at [204, 70] on div at bounding box center [284, 206] width 257 height 363
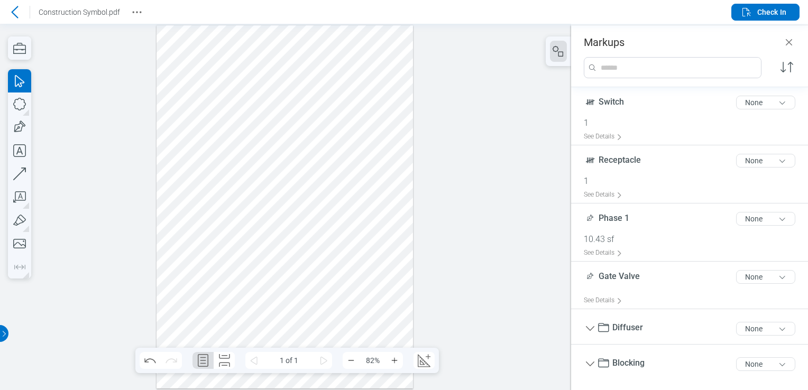
click at [199, 45] on div at bounding box center [284, 206] width 257 height 363
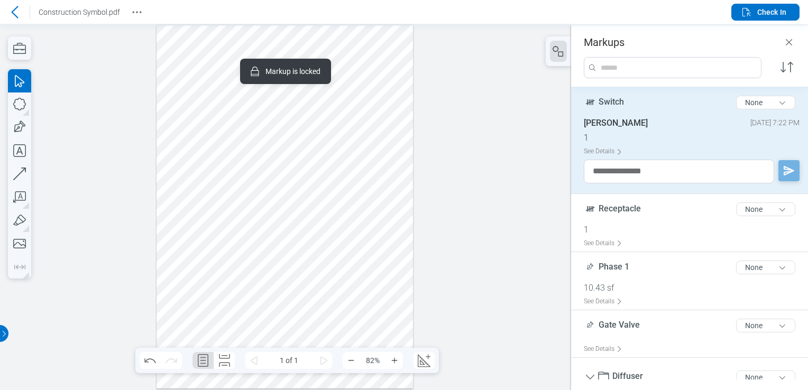
click at [204, 73] on div at bounding box center [284, 206] width 257 height 363
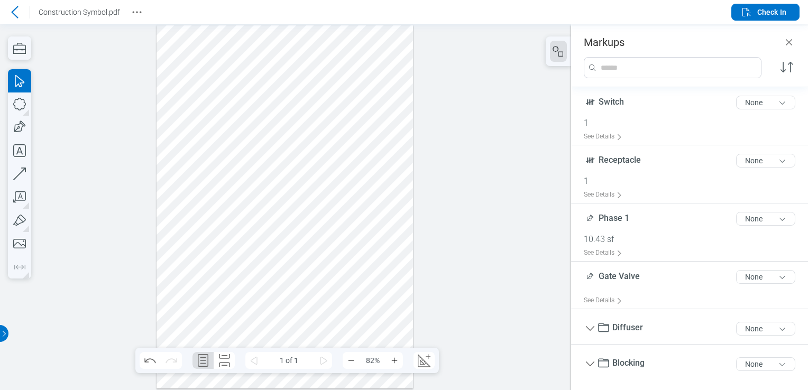
click at [182, 95] on div at bounding box center [284, 206] width 257 height 363
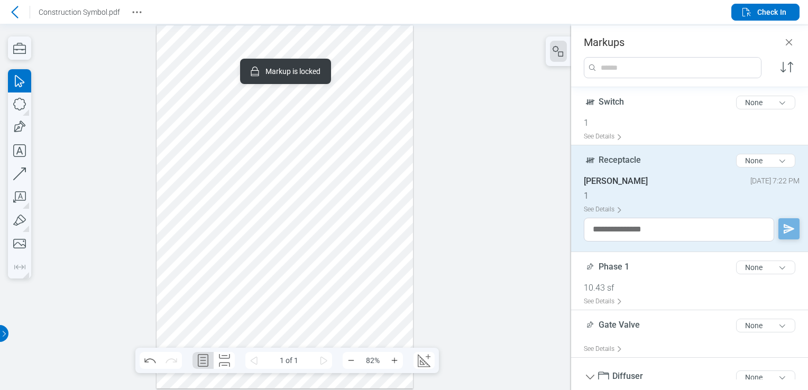
click at [208, 82] on div at bounding box center [284, 206] width 257 height 363
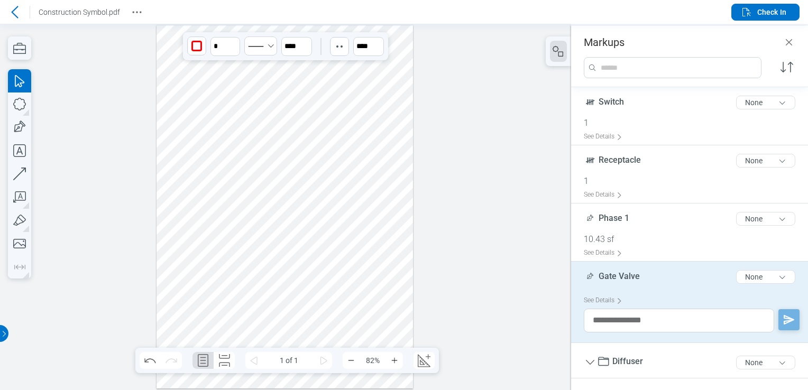
click at [179, 76] on div at bounding box center [284, 206] width 257 height 363
click at [300, 104] on div at bounding box center [284, 206] width 257 height 363
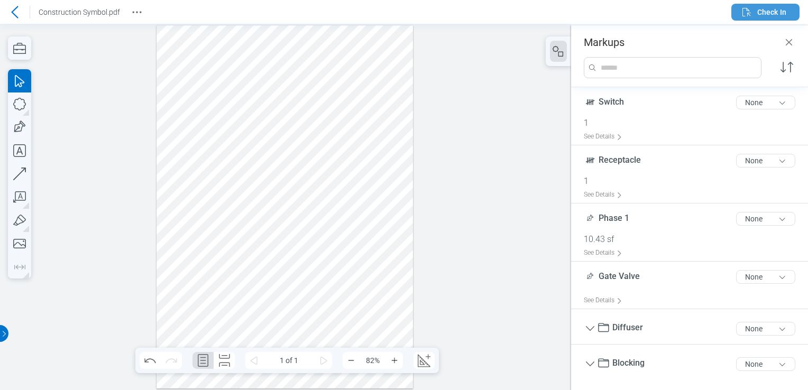
click at [769, 14] on span "Check In" at bounding box center [771, 12] width 29 height 11
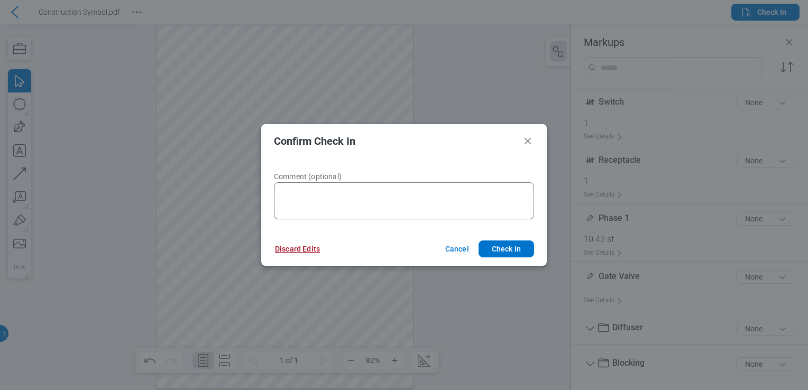
click at [308, 250] on button "Discard Edits" at bounding box center [297, 249] width 70 height 17
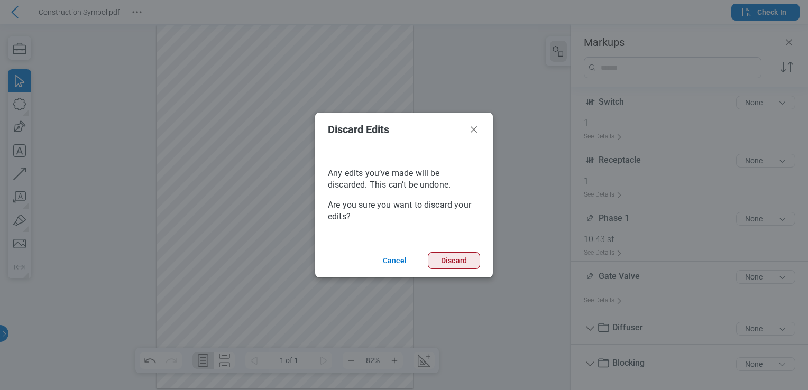
click at [465, 259] on button "Discard" at bounding box center [454, 260] width 52 height 17
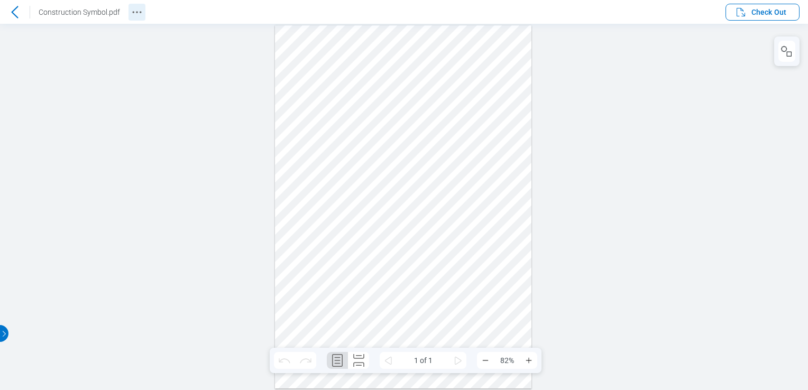
click at [133, 11] on icon "Revision History" at bounding box center [137, 12] width 13 height 13
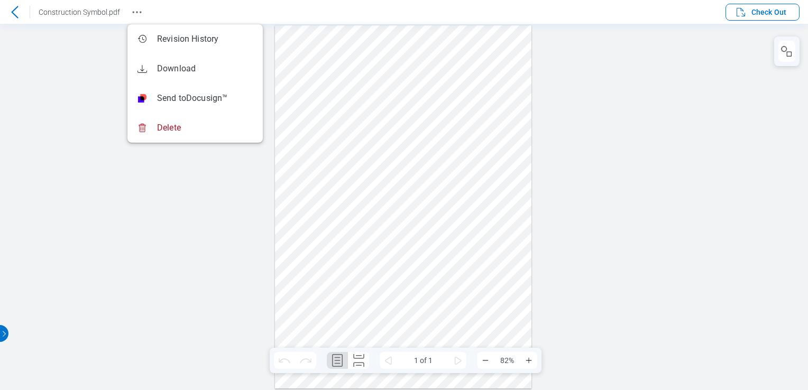
click at [11, 9] on icon at bounding box center [14, 12] width 13 height 13
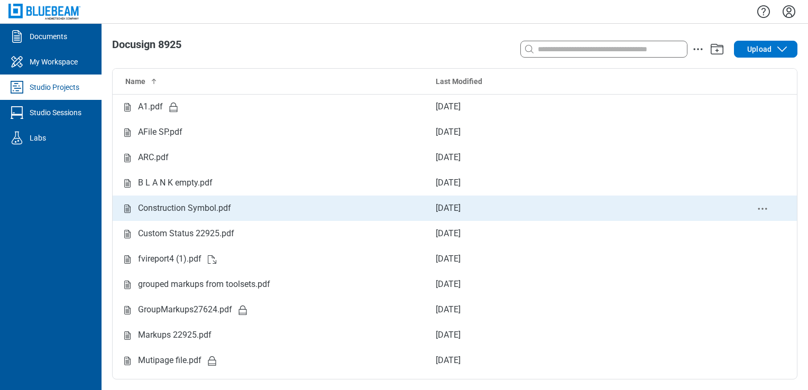
click at [762, 208] on circle "delete-context-menu" at bounding box center [763, 209] width 2 height 2
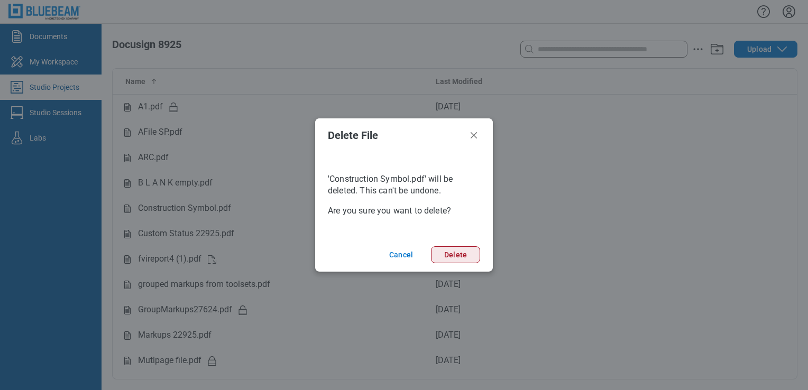
click at [456, 256] on button "Delete" at bounding box center [455, 254] width 49 height 17
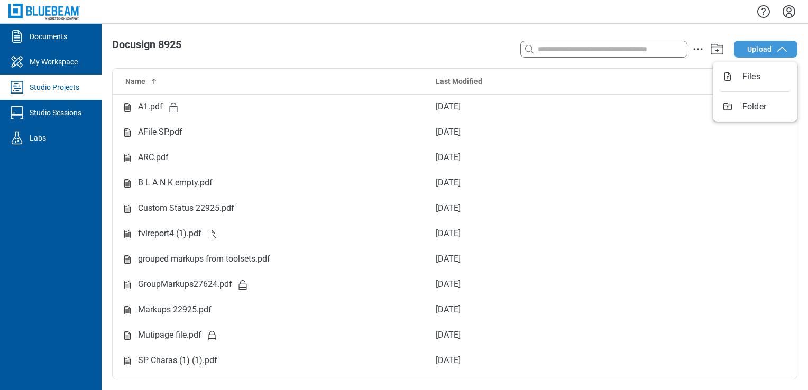
click at [758, 47] on span "Upload" at bounding box center [759, 49] width 24 height 11
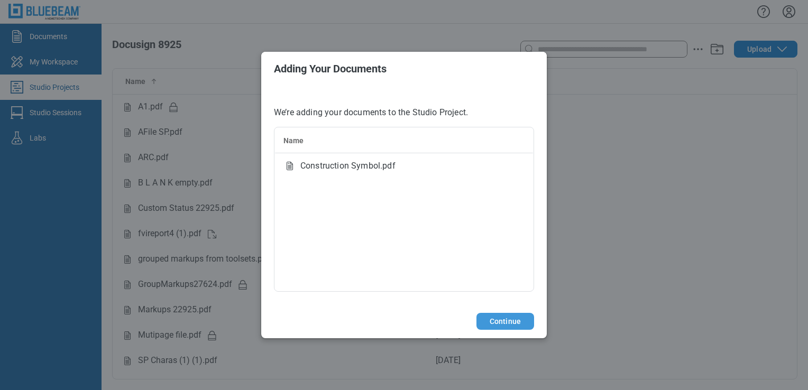
click at [501, 322] on button "Continue" at bounding box center [505, 321] width 58 height 17
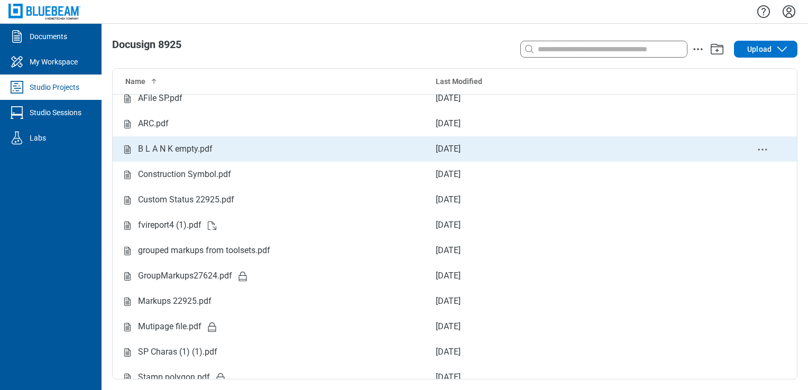
scroll to position [44, 0]
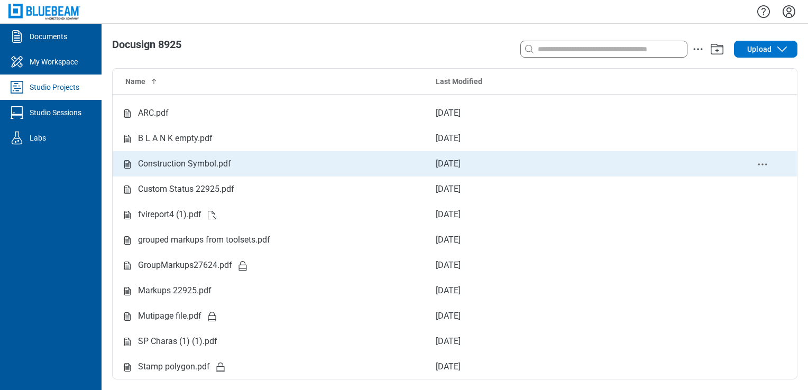
click at [254, 159] on div "Construction Symbol.pdf" at bounding box center [270, 164] width 298 height 13
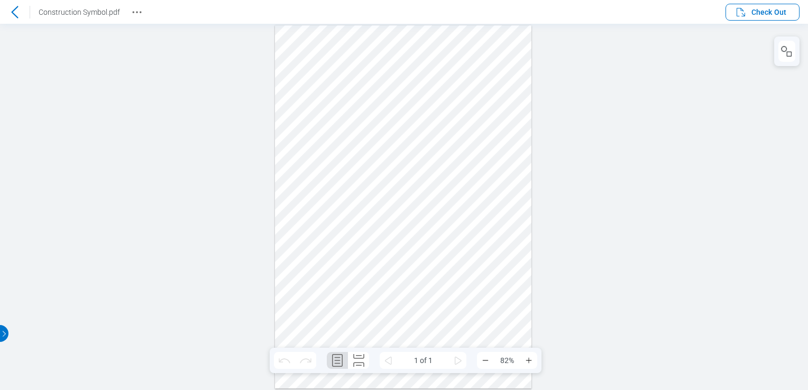
click at [292, 43] on div at bounding box center [403, 206] width 257 height 363
click at [318, 69] on div at bounding box center [403, 206] width 257 height 363
click at [290, 58] on div at bounding box center [403, 206] width 257 height 363
click at [294, 63] on div at bounding box center [403, 206] width 257 height 363
click at [296, 81] on div at bounding box center [403, 206] width 257 height 363
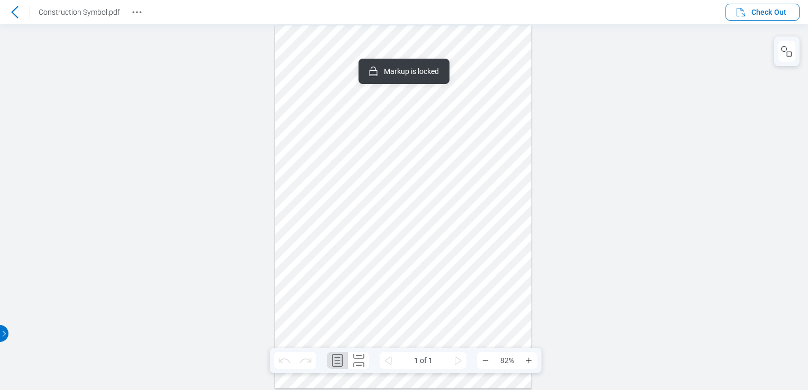
click at [298, 96] on div at bounding box center [403, 206] width 257 height 363
click at [762, 14] on span "Check Out" at bounding box center [768, 12] width 35 height 11
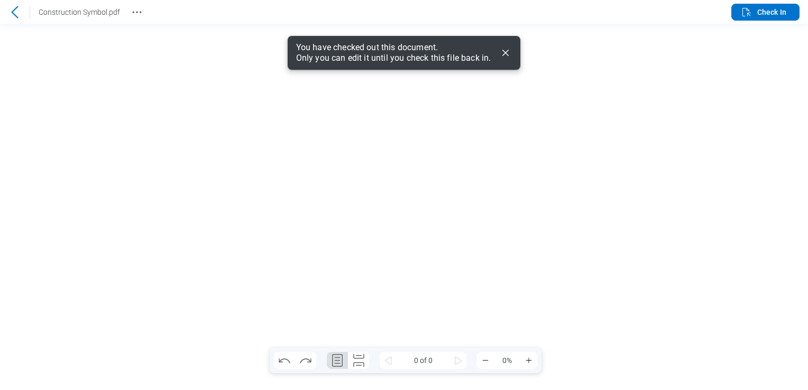
click at [501, 51] on icon "Dismiss" at bounding box center [505, 53] width 13 height 13
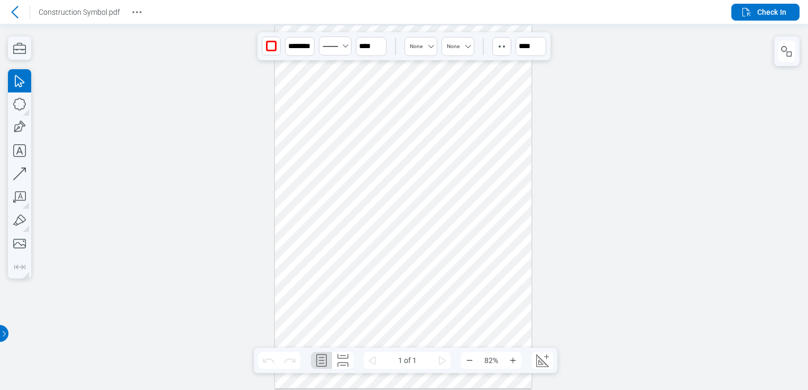
click at [361, 67] on div at bounding box center [403, 206] width 257 height 363
drag, startPoint x: 358, startPoint y: 66, endPoint x: 295, endPoint y: 145, distance: 101.5
click at [293, 146] on div at bounding box center [403, 206] width 257 height 363
drag, startPoint x: 349, startPoint y: 138, endPoint x: 343, endPoint y: 134, distance: 7.6
click at [350, 138] on div at bounding box center [403, 206] width 257 height 363
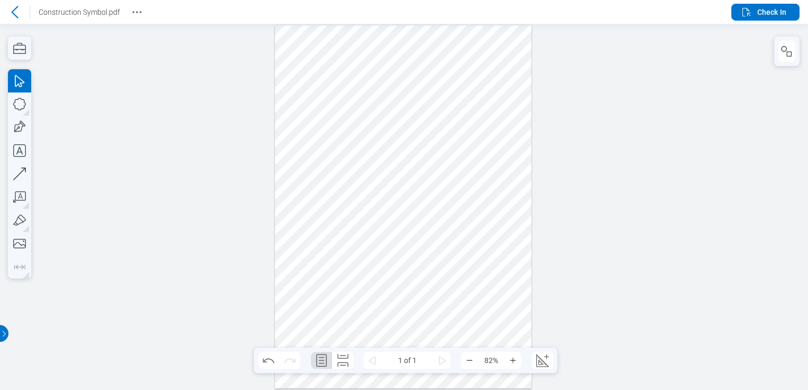
click at [324, 97] on div at bounding box center [403, 206] width 257 height 363
drag, startPoint x: 324, startPoint y: 97, endPoint x: 333, endPoint y: 146, distance: 50.6
click at [333, 146] on div at bounding box center [403, 206] width 257 height 363
click at [324, 79] on div at bounding box center [403, 206] width 257 height 363
drag, startPoint x: 324, startPoint y: 79, endPoint x: 339, endPoint y: 154, distance: 76.6
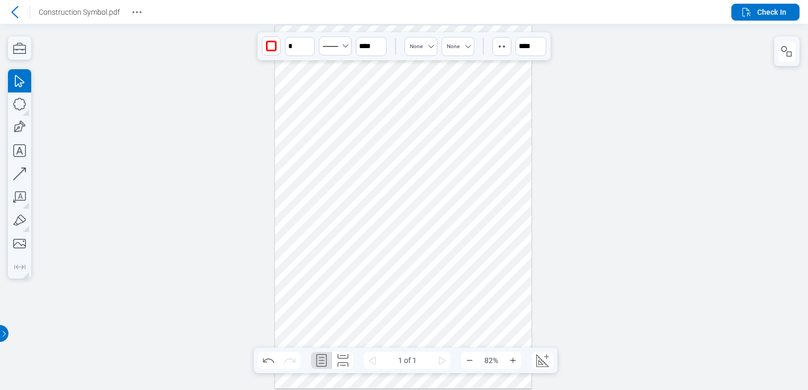
click at [342, 155] on div at bounding box center [403, 206] width 257 height 363
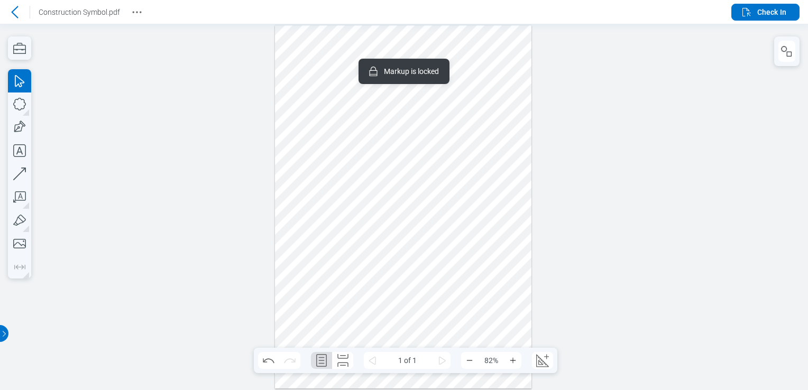
click at [305, 96] on div at bounding box center [403, 206] width 257 height 363
drag, startPoint x: 303, startPoint y: 95, endPoint x: 292, endPoint y: 115, distance: 22.5
click at [292, 115] on div at bounding box center [403, 206] width 257 height 363
drag, startPoint x: 300, startPoint y: 94, endPoint x: 292, endPoint y: 113, distance: 20.9
click at [292, 113] on div at bounding box center [403, 206] width 257 height 363
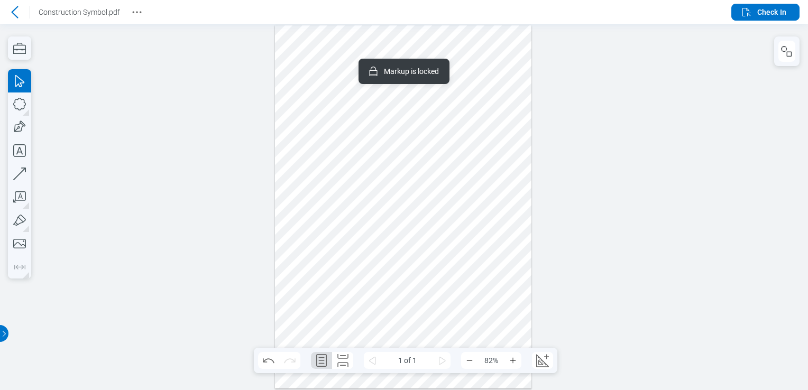
click at [303, 80] on div at bounding box center [403, 206] width 257 height 363
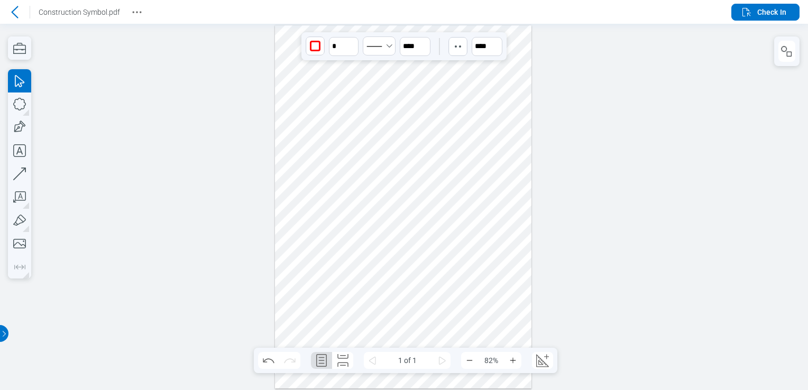
click at [301, 77] on div at bounding box center [403, 206] width 257 height 363
click at [364, 102] on div at bounding box center [403, 206] width 257 height 363
click at [292, 51] on div at bounding box center [403, 206] width 257 height 363
click at [290, 49] on div at bounding box center [403, 206] width 257 height 363
click at [300, 76] on div at bounding box center [403, 206] width 257 height 363
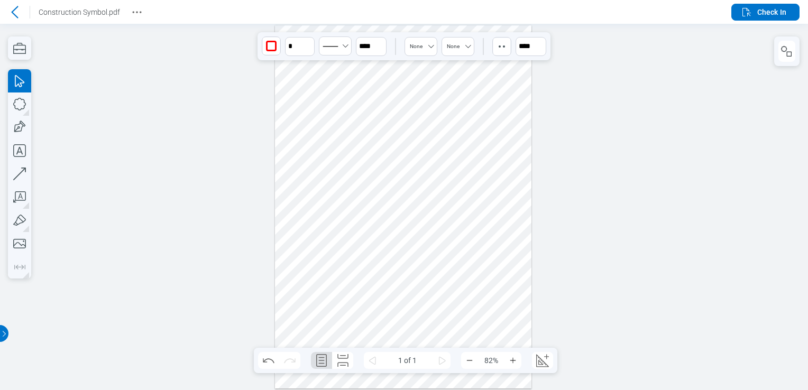
click at [338, 144] on div at bounding box center [403, 206] width 257 height 363
drag, startPoint x: 338, startPoint y: 144, endPoint x: 319, endPoint y: 130, distance: 24.2
click at [319, 130] on div at bounding box center [403, 206] width 257 height 363
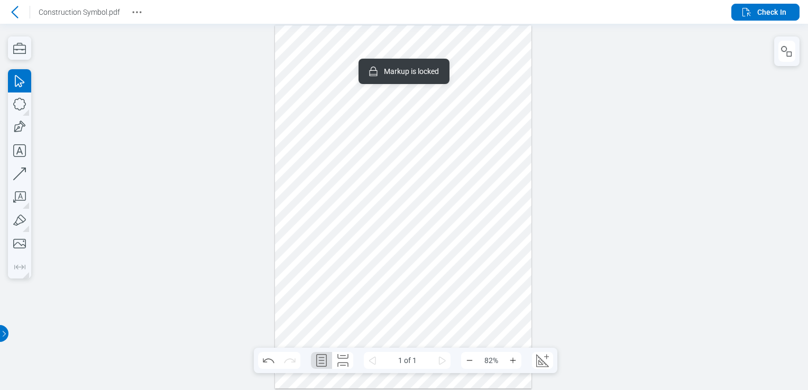
drag, startPoint x: 296, startPoint y: 95, endPoint x: 287, endPoint y: 93, distance: 9.2
click at [287, 93] on div at bounding box center [403, 206] width 257 height 363
drag, startPoint x: 303, startPoint y: 94, endPoint x: 293, endPoint y: 99, distance: 11.8
click at [293, 99] on div at bounding box center [403, 206] width 257 height 363
click at [773, 7] on span "Check In" at bounding box center [771, 12] width 29 height 11
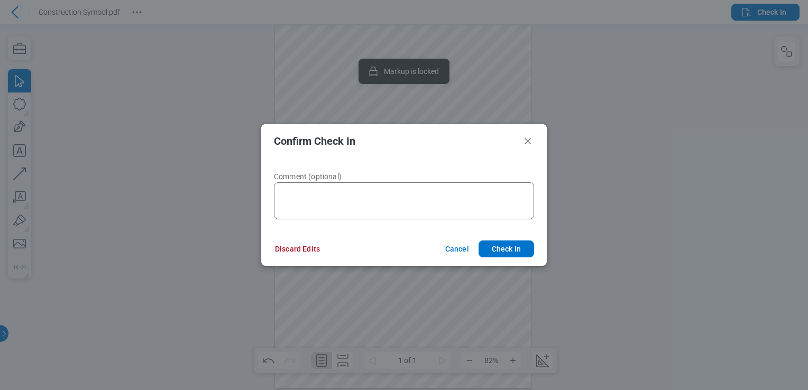
click at [301, 258] on footer "Discard Edits Cancel Check In" at bounding box center [403, 249] width 285 height 34
click at [307, 248] on button "Discard Edits" at bounding box center [297, 249] width 70 height 17
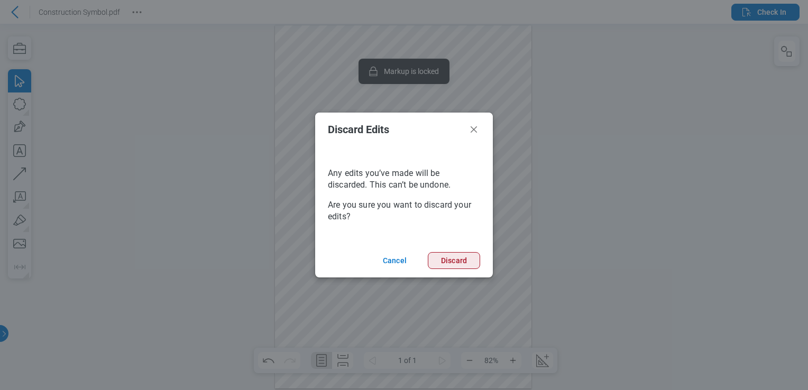
click at [453, 261] on button "Discard" at bounding box center [454, 260] width 52 height 17
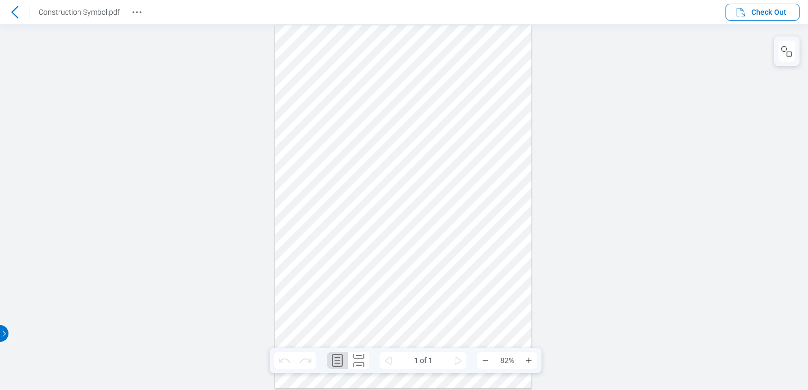
click at [15, 15] on icon at bounding box center [14, 12] width 7 height 12
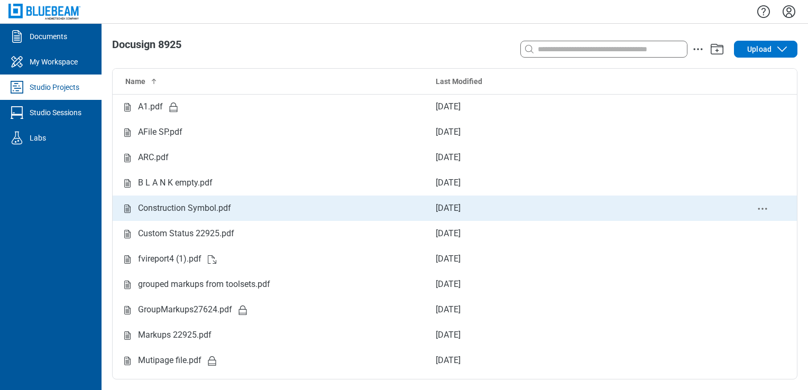
click at [756, 207] on icon "delete-context-menu" at bounding box center [762, 208] width 13 height 13
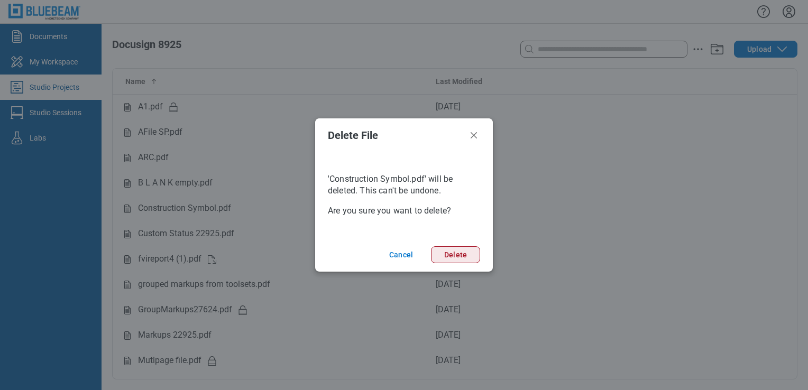
drag, startPoint x: 472, startPoint y: 257, endPoint x: 463, endPoint y: 253, distance: 9.5
click at [469, 257] on button "Delete" at bounding box center [455, 254] width 49 height 17
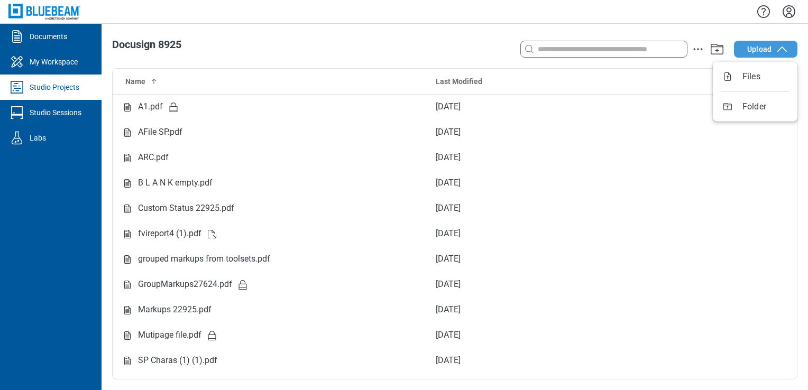
click at [749, 52] on span "Upload" at bounding box center [759, 49] width 24 height 11
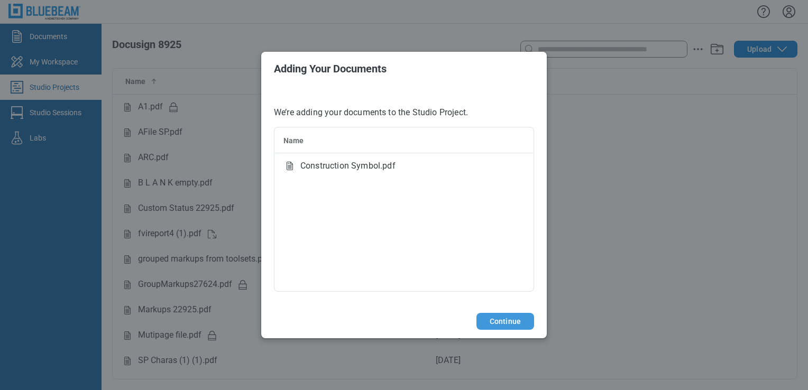
click at [501, 324] on button "Continue" at bounding box center [505, 321] width 58 height 17
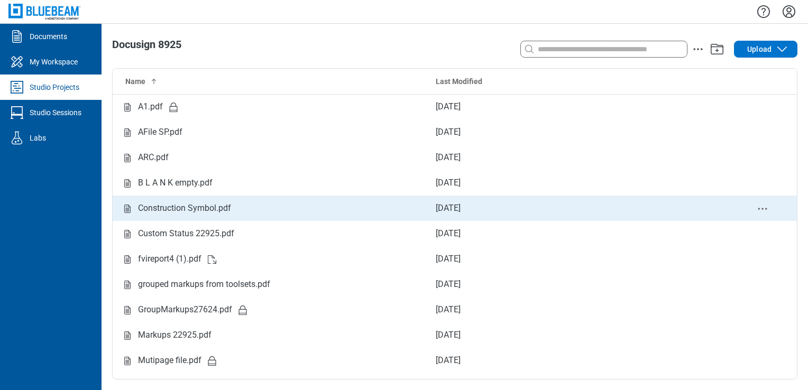
click at [199, 201] on td "Construction Symbol.pdf" at bounding box center [270, 208] width 315 height 25
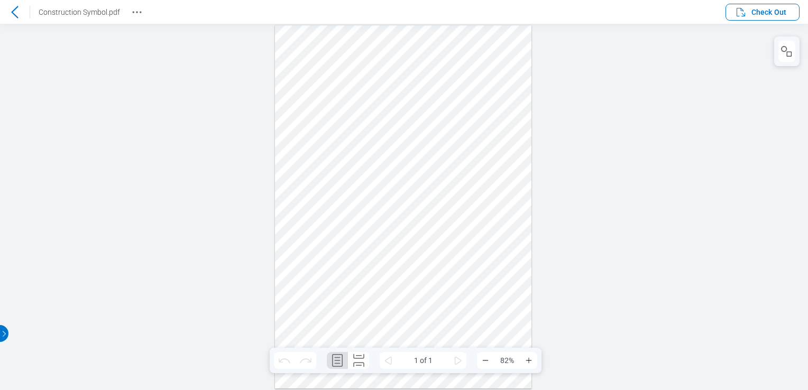
click at [412, 87] on div at bounding box center [403, 206] width 257 height 363
click at [13, 15] on icon at bounding box center [14, 12] width 13 height 13
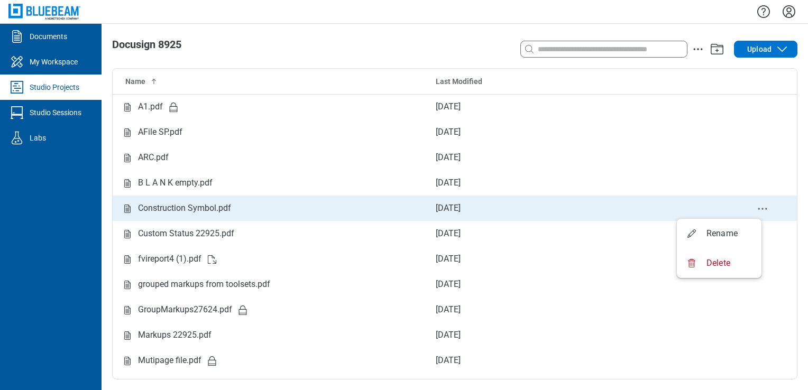
click at [757, 208] on icon "delete-context-menu" at bounding box center [762, 208] width 13 height 13
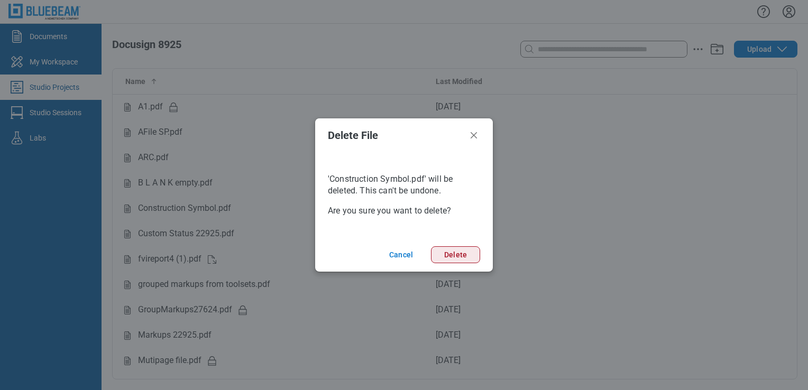
click at [451, 257] on button "Delete" at bounding box center [455, 254] width 49 height 17
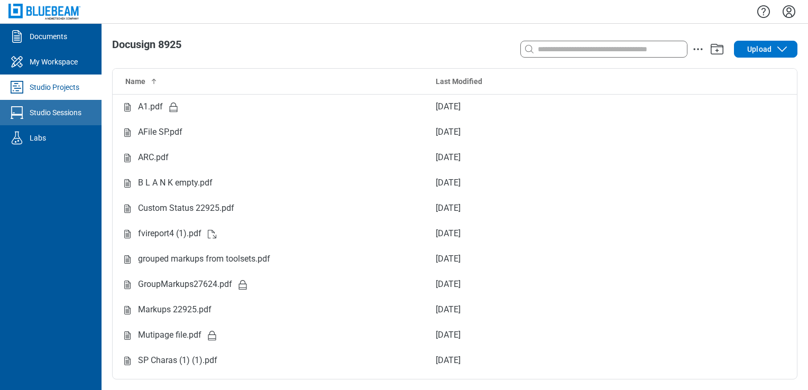
click at [47, 109] on div "Studio Sessions" at bounding box center [56, 112] width 52 height 11
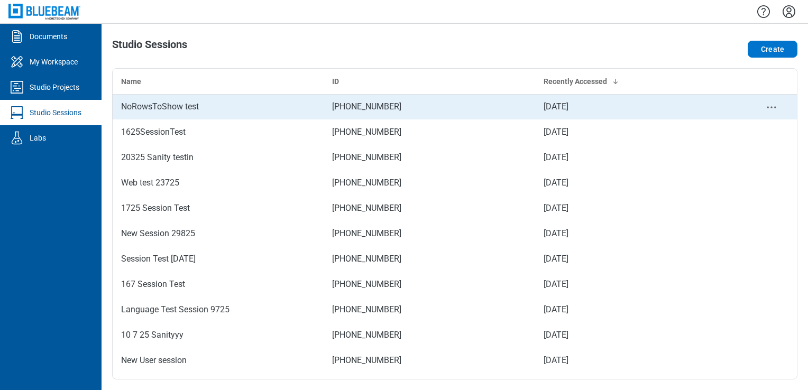
click at [173, 113] on td "NoRowsToShow test" at bounding box center [218, 106] width 211 height 25
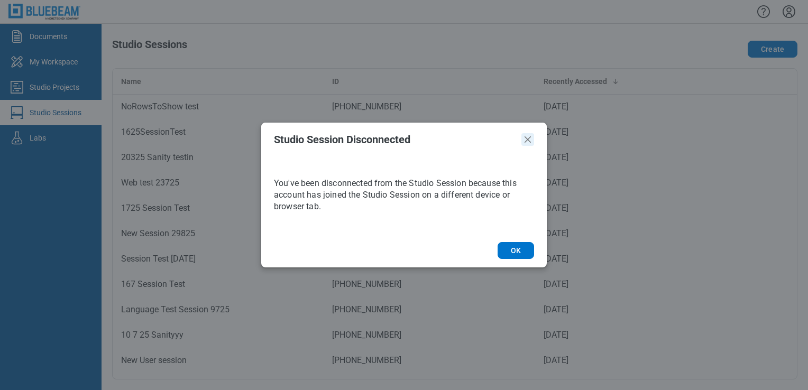
click at [523, 135] on icon "Close" at bounding box center [527, 139] width 13 height 13
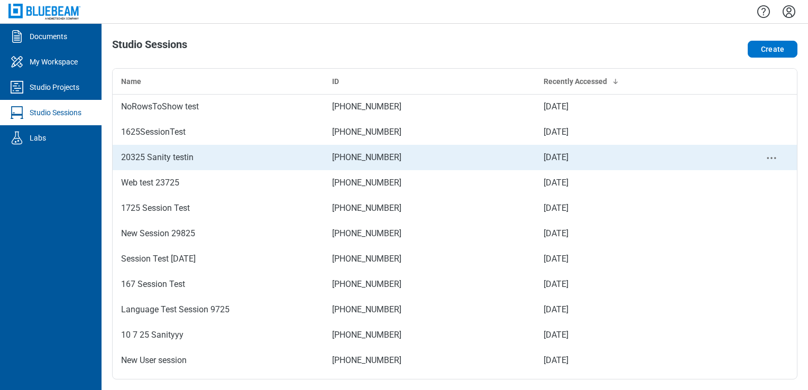
click at [273, 145] on td "20325 Sanity testin" at bounding box center [218, 157] width 211 height 25
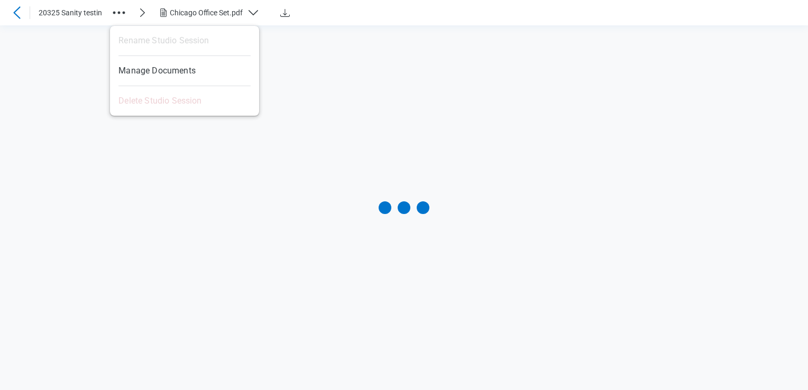
click at [121, 12] on icon "button" at bounding box center [118, 12] width 17 height 17
click at [302, 242] on div at bounding box center [404, 207] width 808 height 365
click at [113, 9] on icon "button" at bounding box center [118, 12] width 17 height 17
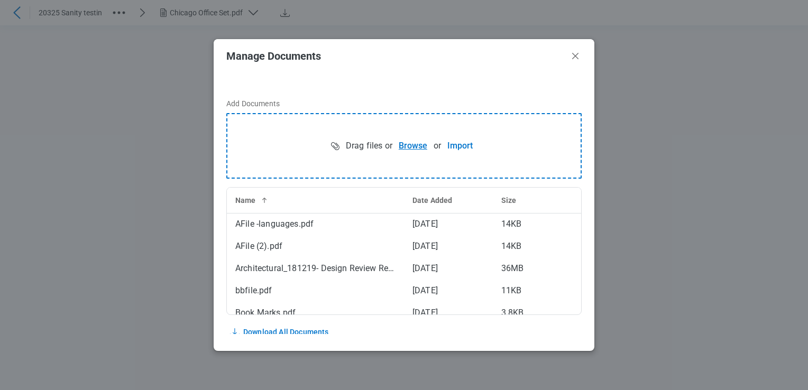
click at [418, 145] on button "Browse" at bounding box center [412, 145] width 41 height 21
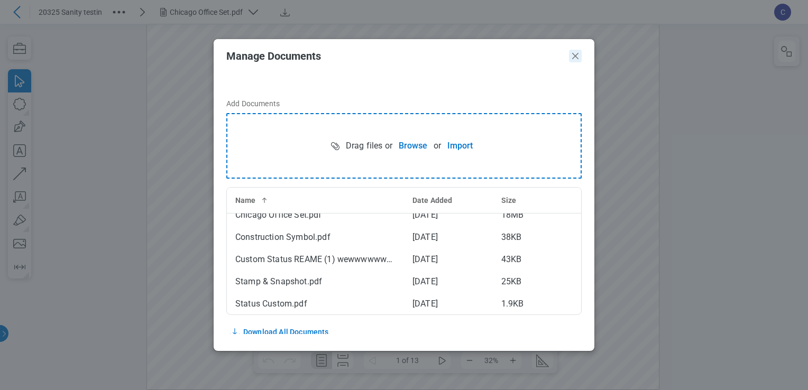
click at [574, 54] on icon "Close" at bounding box center [575, 56] width 6 height 6
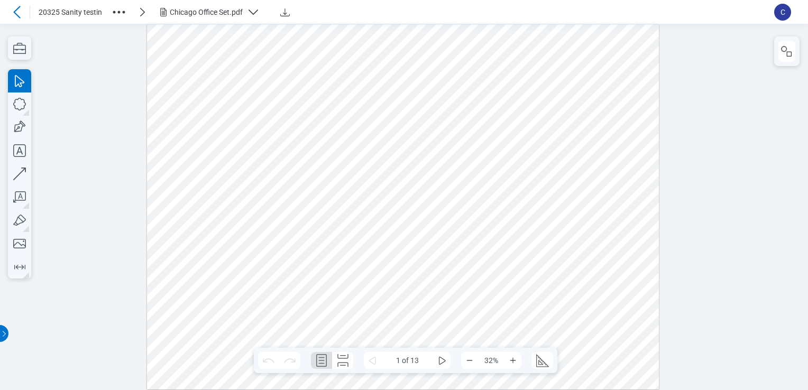
click at [244, 12] on div "Chicago Office Set.pdf" at bounding box center [212, 12] width 111 height 13
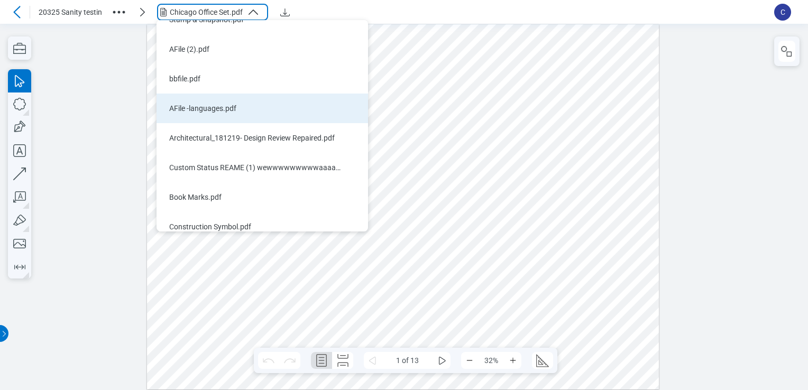
scroll to position [85, 0]
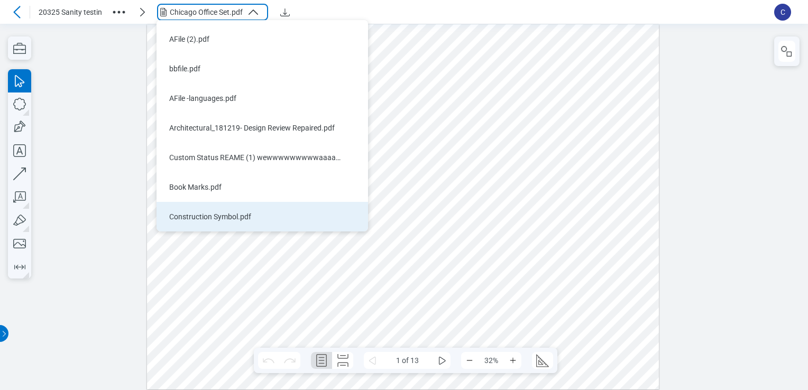
click at [268, 210] on li "Construction Symbol.pdf" at bounding box center [261, 217] width 211 height 30
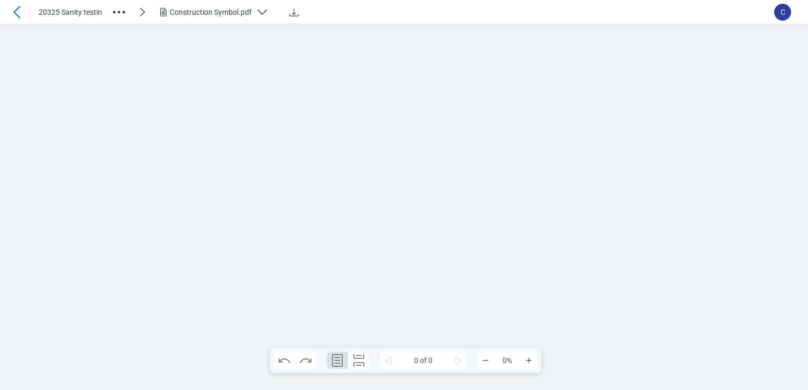
scroll to position [0, 0]
click at [396, 124] on div at bounding box center [403, 206] width 257 height 363
drag, startPoint x: 403, startPoint y: 161, endPoint x: 402, endPoint y: 155, distance: 6.4
click at [403, 162] on div at bounding box center [403, 206] width 257 height 363
click at [418, 85] on div at bounding box center [403, 206] width 257 height 363
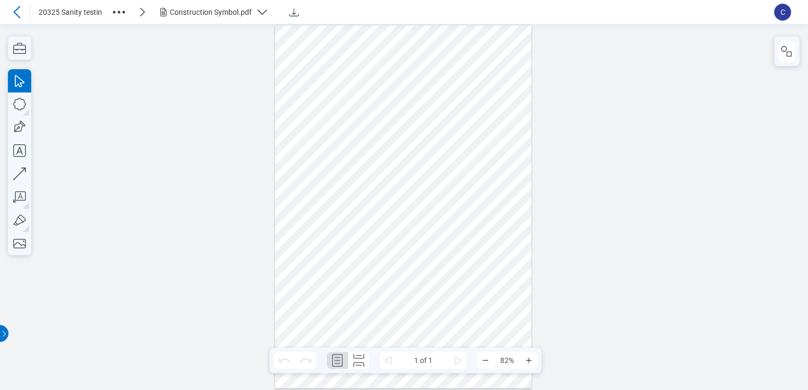
drag, startPoint x: 426, startPoint y: 86, endPoint x: 448, endPoint y: 154, distance: 72.2
click at [446, 144] on div at bounding box center [403, 206] width 257 height 363
drag, startPoint x: 448, startPoint y: 154, endPoint x: 457, endPoint y: 230, distance: 76.1
click at [449, 157] on div at bounding box center [403, 206] width 257 height 363
drag, startPoint x: 444, startPoint y: 82, endPoint x: 486, endPoint y: 242, distance: 165.7
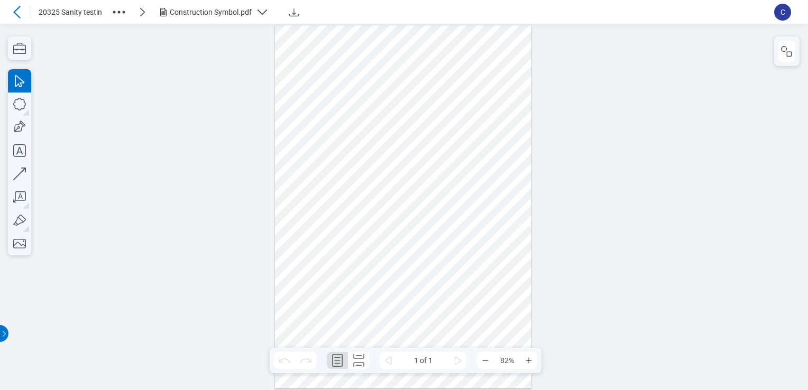
click at [486, 242] on div at bounding box center [403, 206] width 257 height 363
click at [21, 16] on icon at bounding box center [17, 12] width 13 height 13
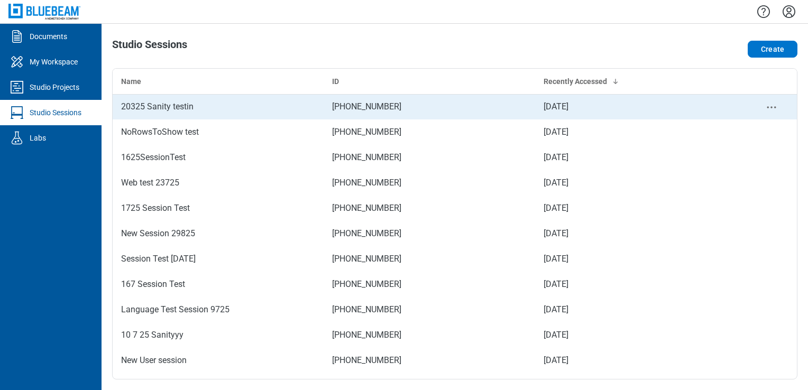
click at [162, 104] on div "20325 Sanity testin" at bounding box center [218, 106] width 194 height 13
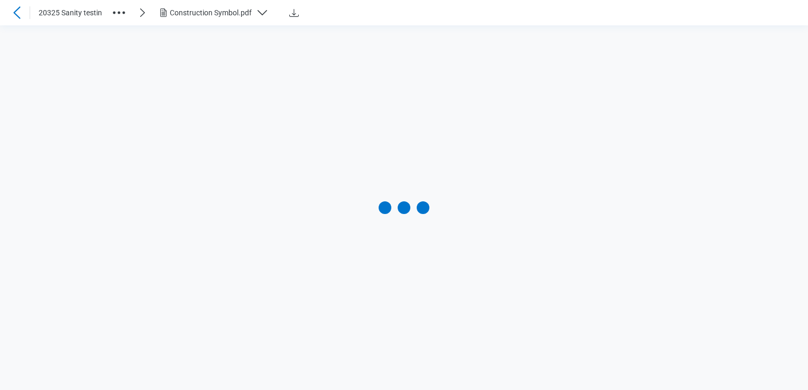
click at [109, 18] on div "20325 Sanity testin Construction Symbol.pdf" at bounding box center [413, 13] width 748 height 18
click at [115, 10] on icon "button" at bounding box center [118, 12] width 17 height 17
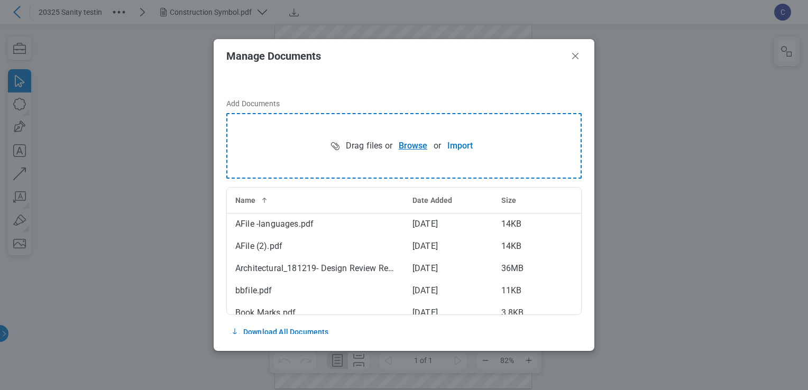
click at [408, 144] on button "Browse" at bounding box center [412, 145] width 41 height 21
click at [573, 56] on icon "Close" at bounding box center [575, 56] width 13 height 13
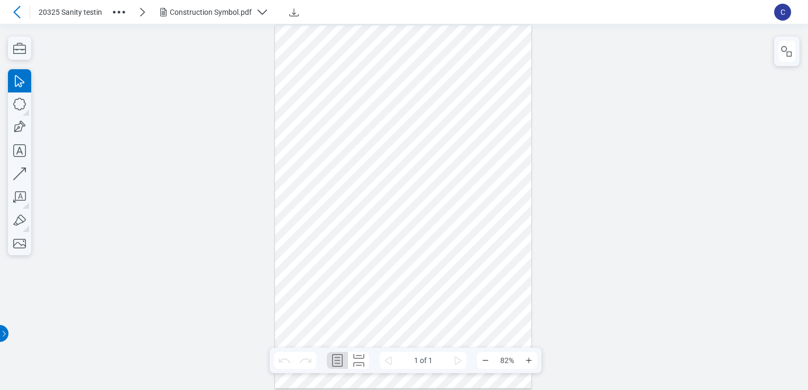
click at [219, 17] on div "Construction Symbol.pdf" at bounding box center [211, 12] width 82 height 11
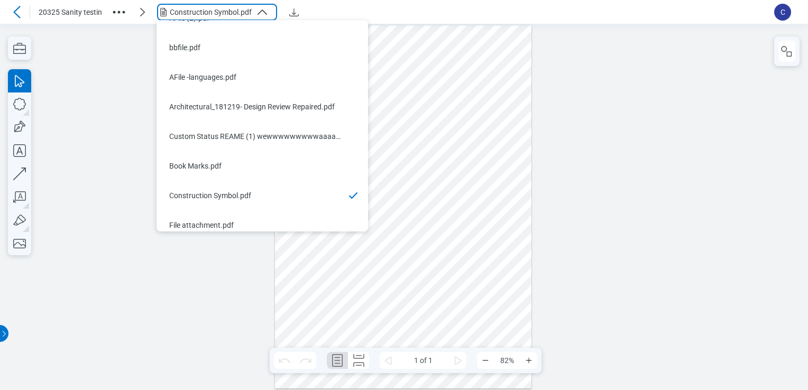
scroll to position [114, 0]
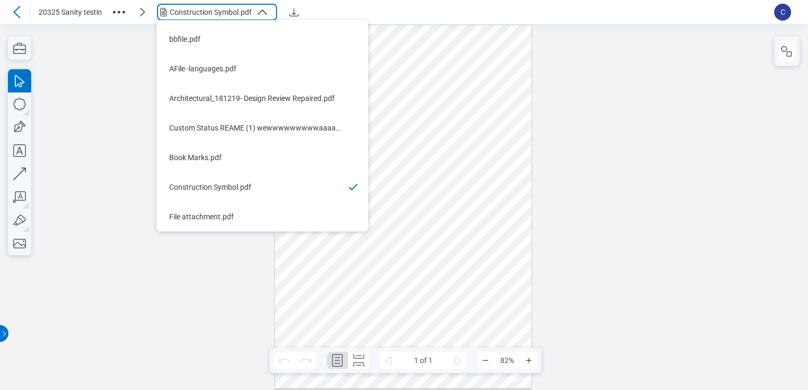
drag, startPoint x: 363, startPoint y: 181, endPoint x: 290, endPoint y: 212, distance: 79.6
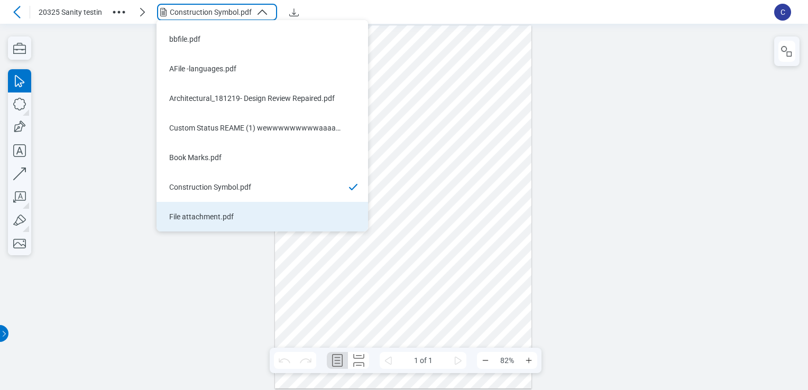
click at [281, 219] on div "File attachment.pdf" at bounding box center [255, 216] width 173 height 11
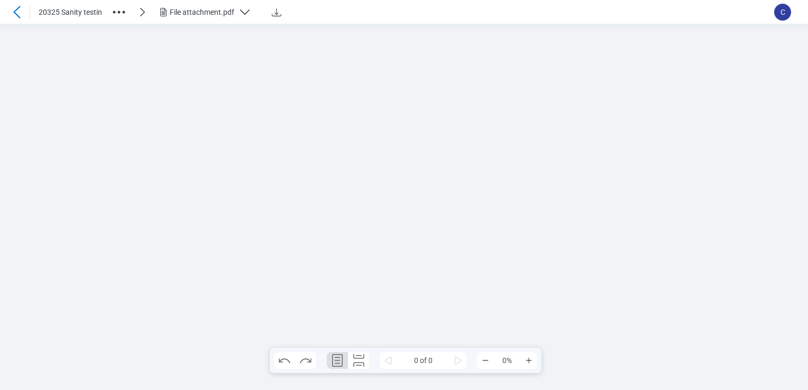
scroll to position [0, 0]
click at [412, 50] on div at bounding box center [403, 206] width 257 height 363
drag, startPoint x: 412, startPoint y: 105, endPoint x: 408, endPoint y: 109, distance: 6.0
click at [412, 106] on div at bounding box center [403, 206] width 257 height 363
drag, startPoint x: 408, startPoint y: 109, endPoint x: 402, endPoint y: 142, distance: 32.8
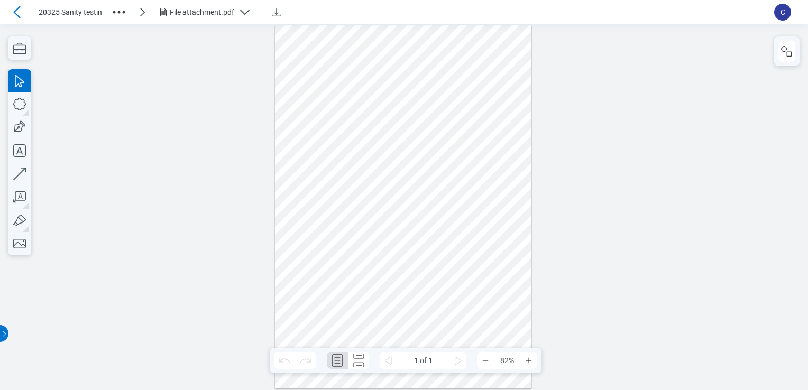
click at [402, 136] on div at bounding box center [403, 206] width 257 height 363
click at [402, 145] on div at bounding box center [403, 206] width 257 height 363
